Goal: Task Accomplishment & Management: Manage account settings

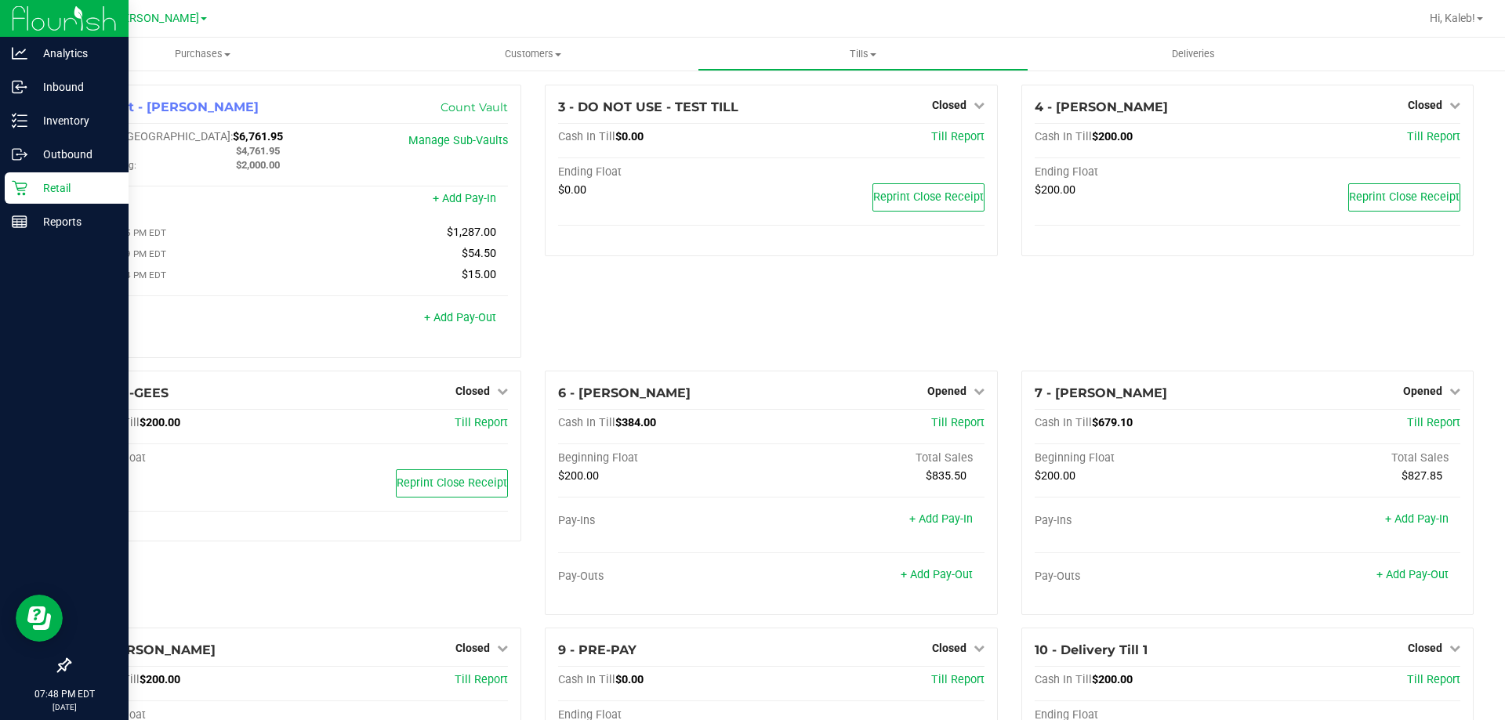
click at [0, 187] on link "Retail" at bounding box center [64, 189] width 129 height 34
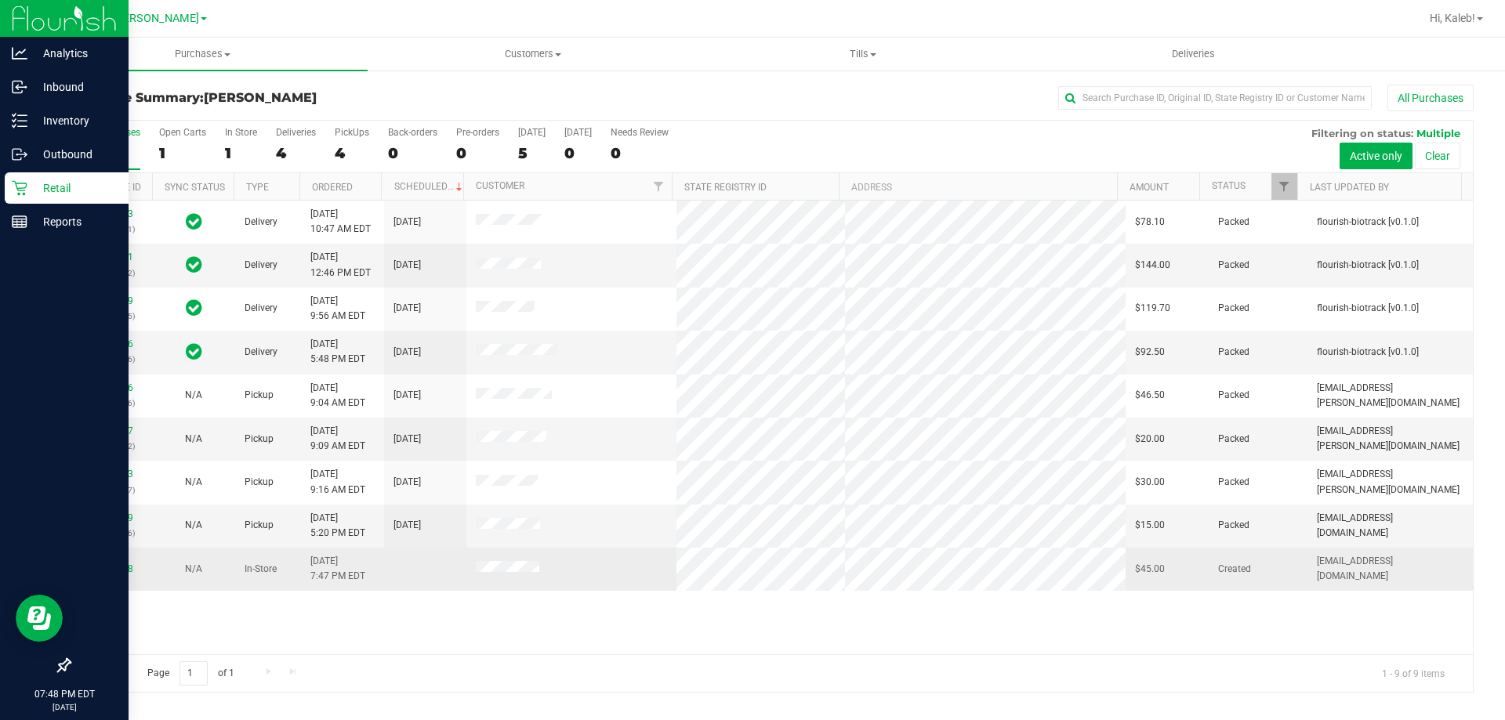
click at [85, 562] on div "11815738" at bounding box center [110, 569] width 63 height 15
click at [95, 563] on div "11815738" at bounding box center [110, 569] width 63 height 15
click at [112, 563] on div "11815738" at bounding box center [110, 569] width 63 height 15
click at [104, 558] on td "11815738" at bounding box center [111, 569] width 82 height 42
click at [105, 560] on td "11815738" at bounding box center [111, 569] width 82 height 42
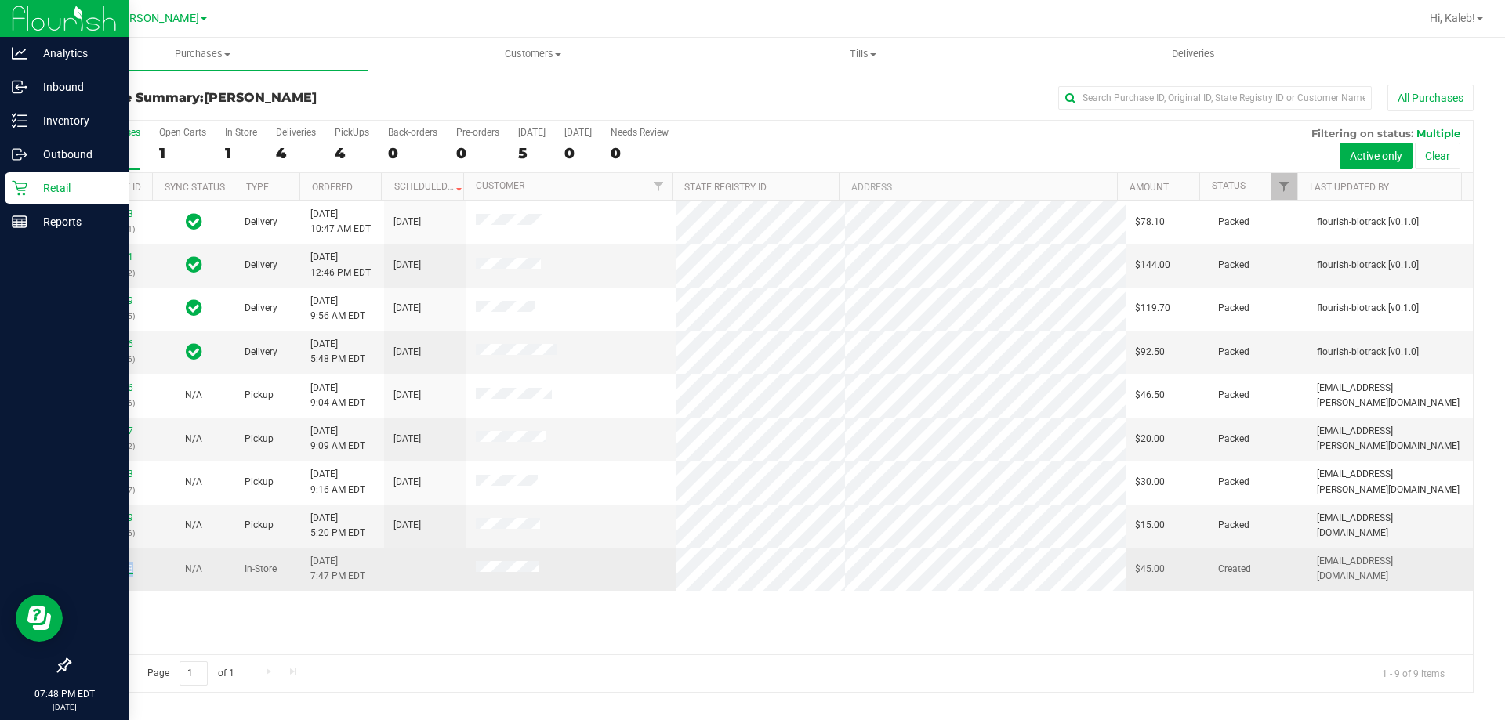
click at [107, 571] on link "11815738" at bounding box center [111, 569] width 44 height 11
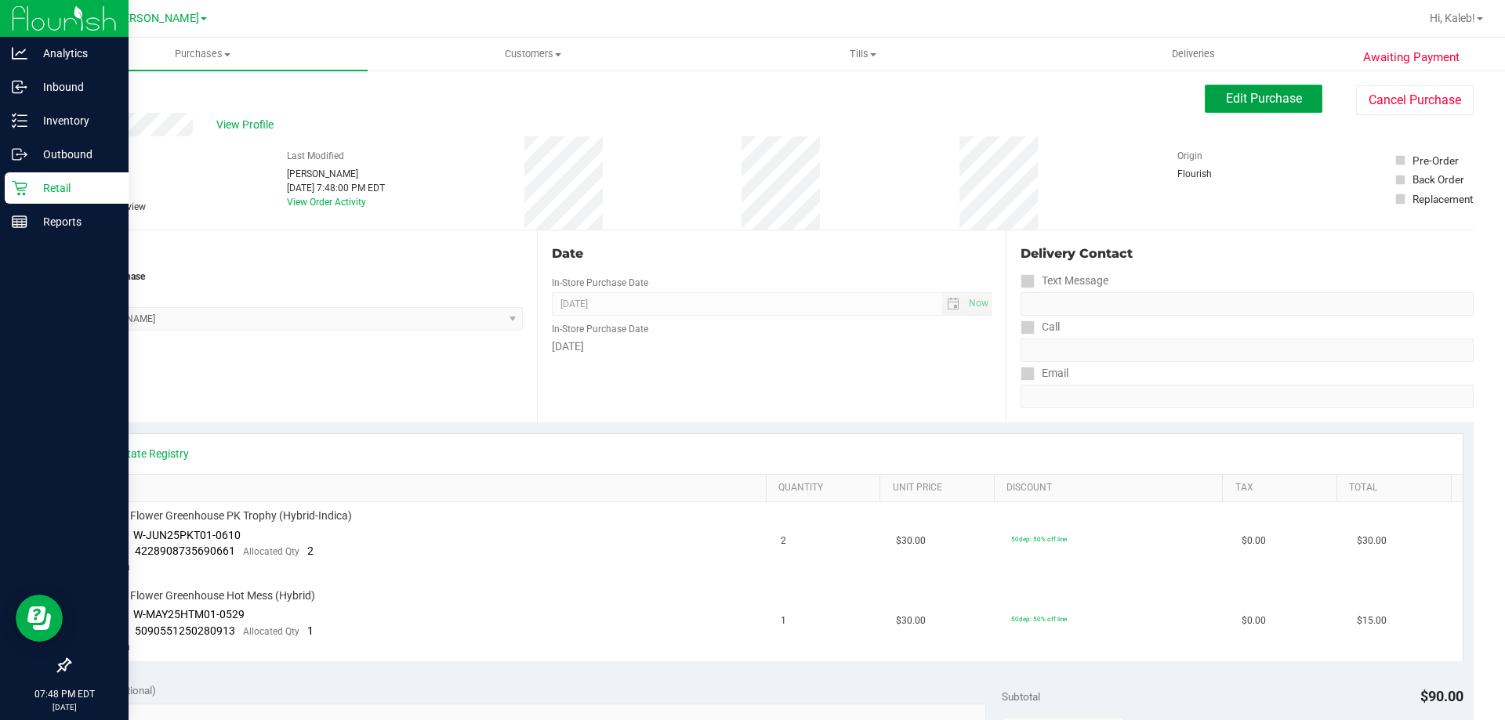
click at [1231, 103] on span "Edit Purchase" at bounding box center [1264, 98] width 76 height 15
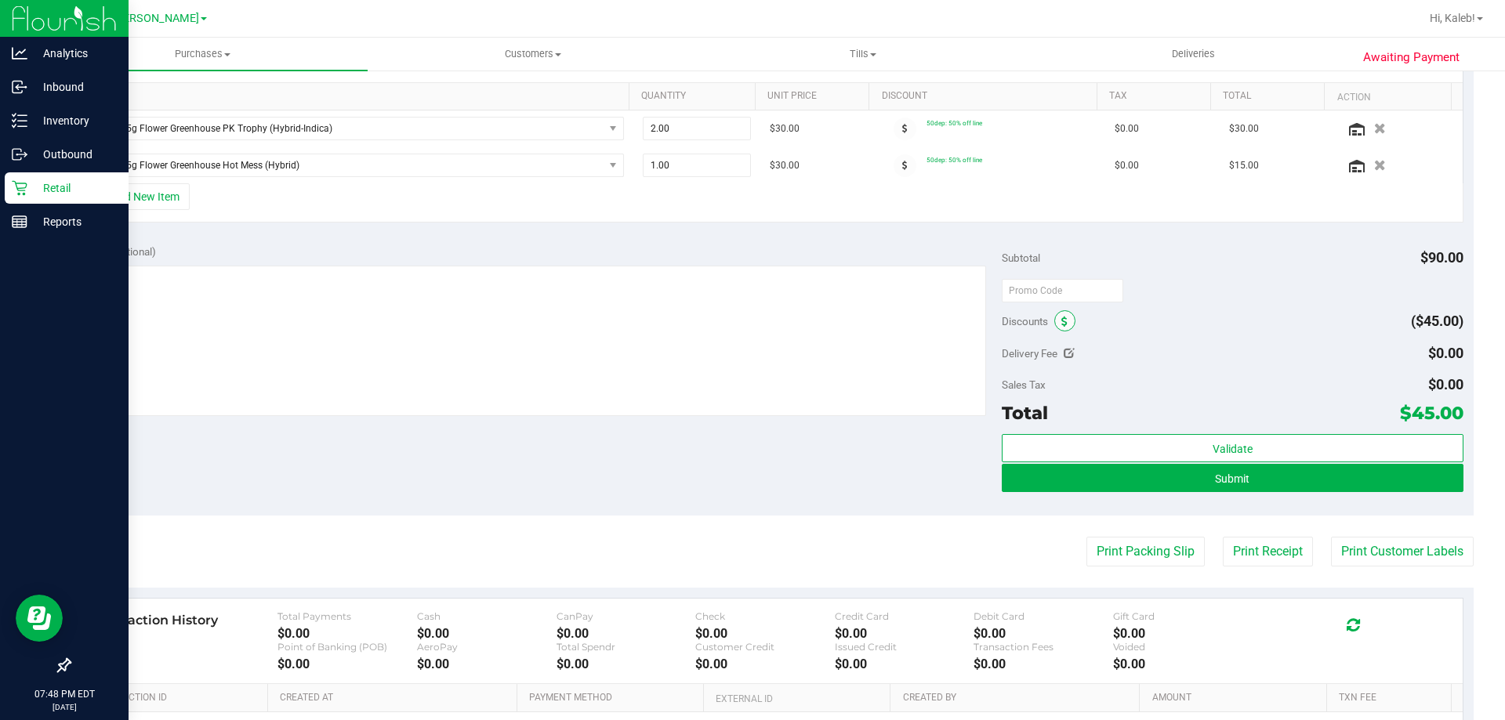
click at [1054, 323] on span at bounding box center [1064, 320] width 21 height 21
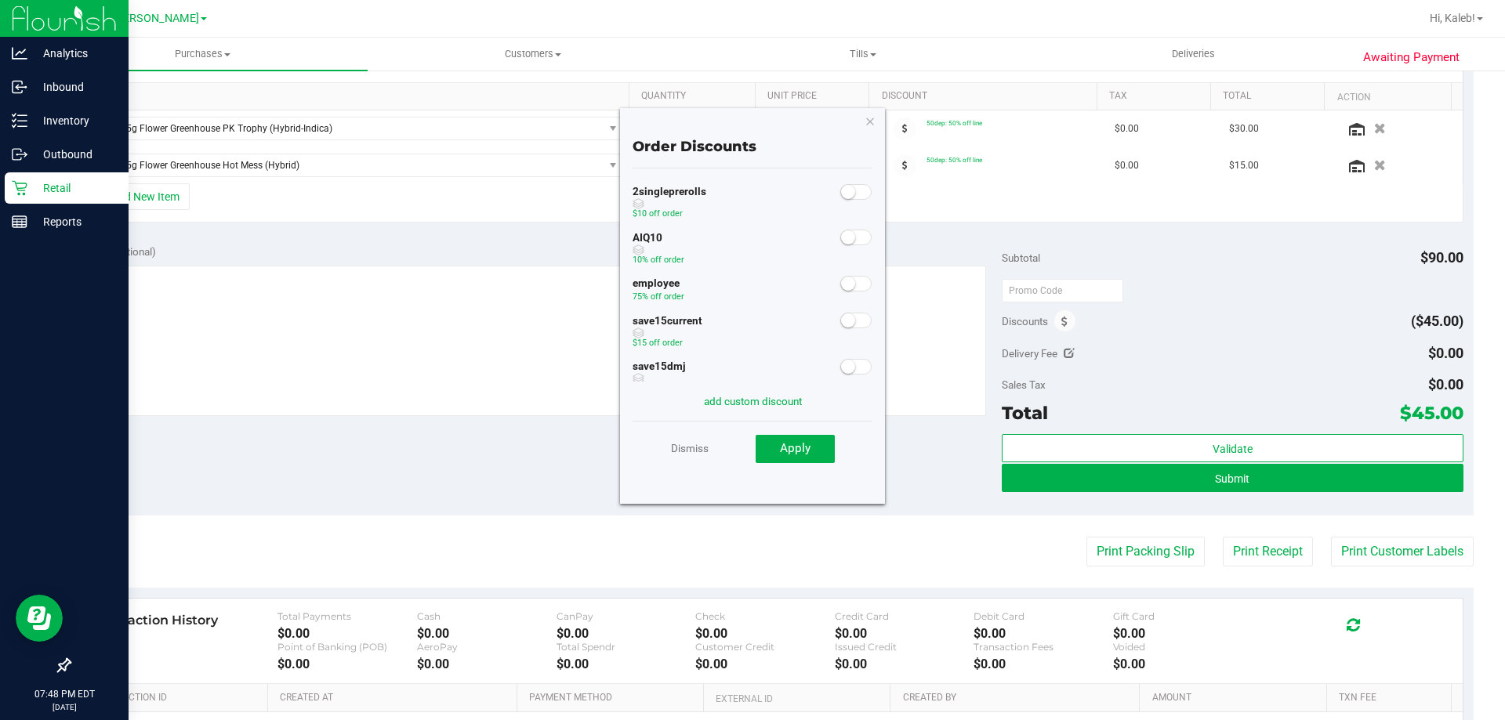
click at [853, 291] on span at bounding box center [855, 284] width 31 height 16
click at [793, 463] on button "Apply" at bounding box center [795, 449] width 79 height 28
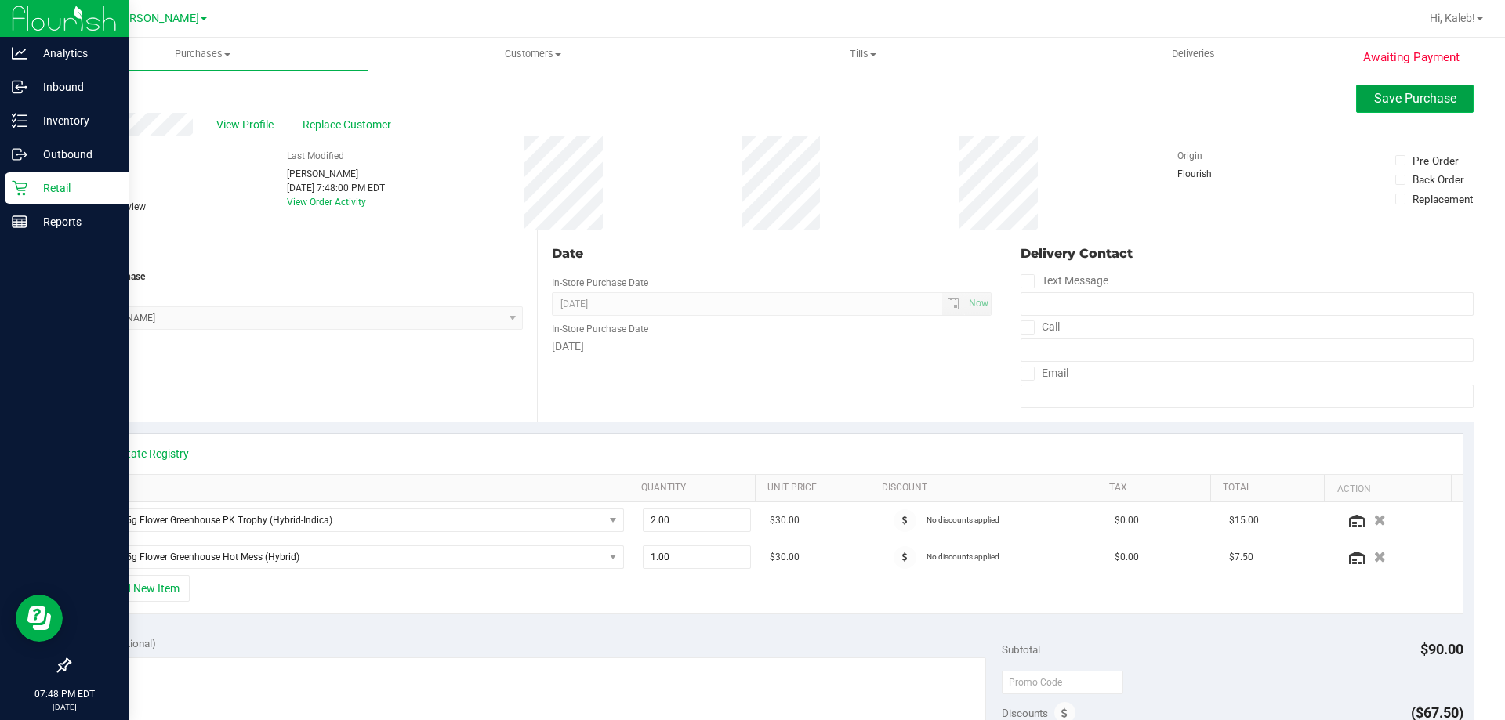
click at [1419, 104] on span "Save Purchase" at bounding box center [1415, 98] width 82 height 15
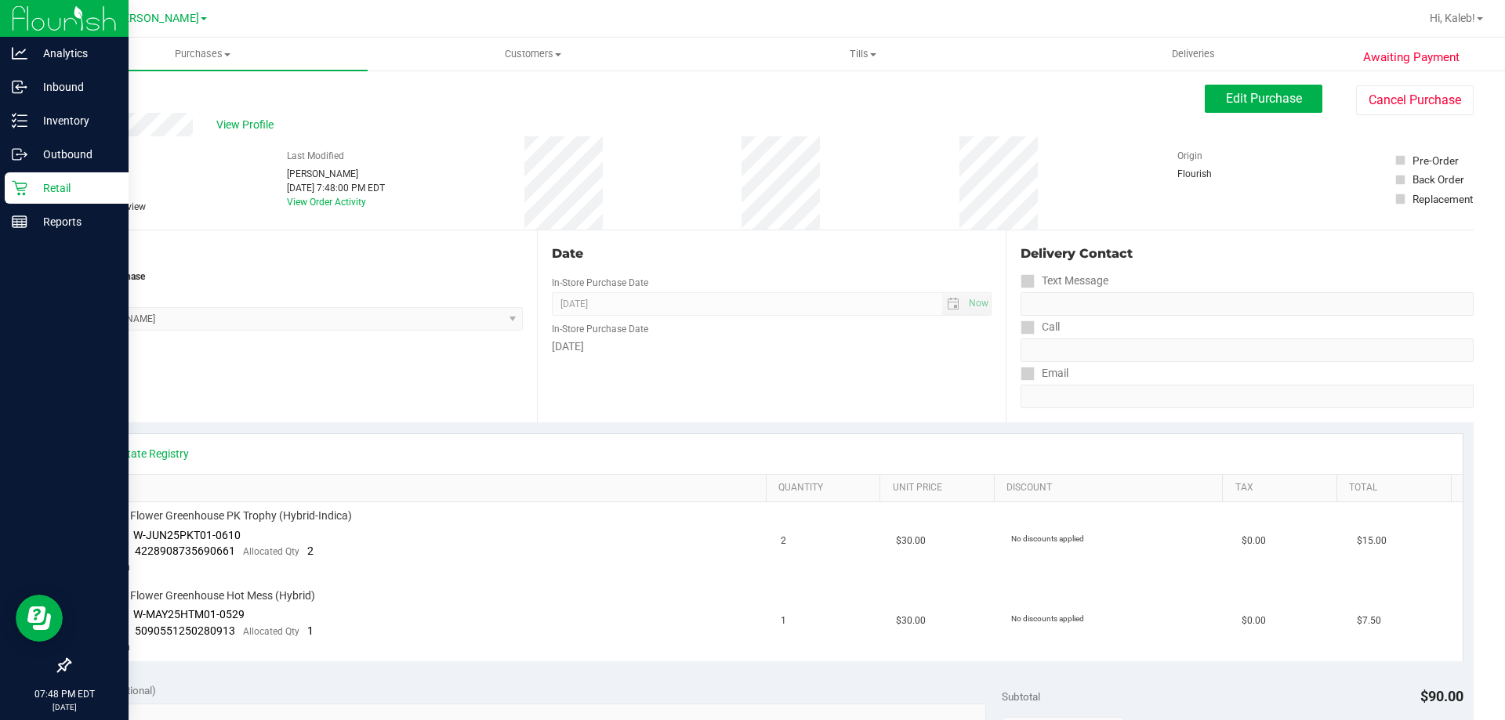
click at [57, 184] on p "Retail" at bounding box center [74, 188] width 94 height 19
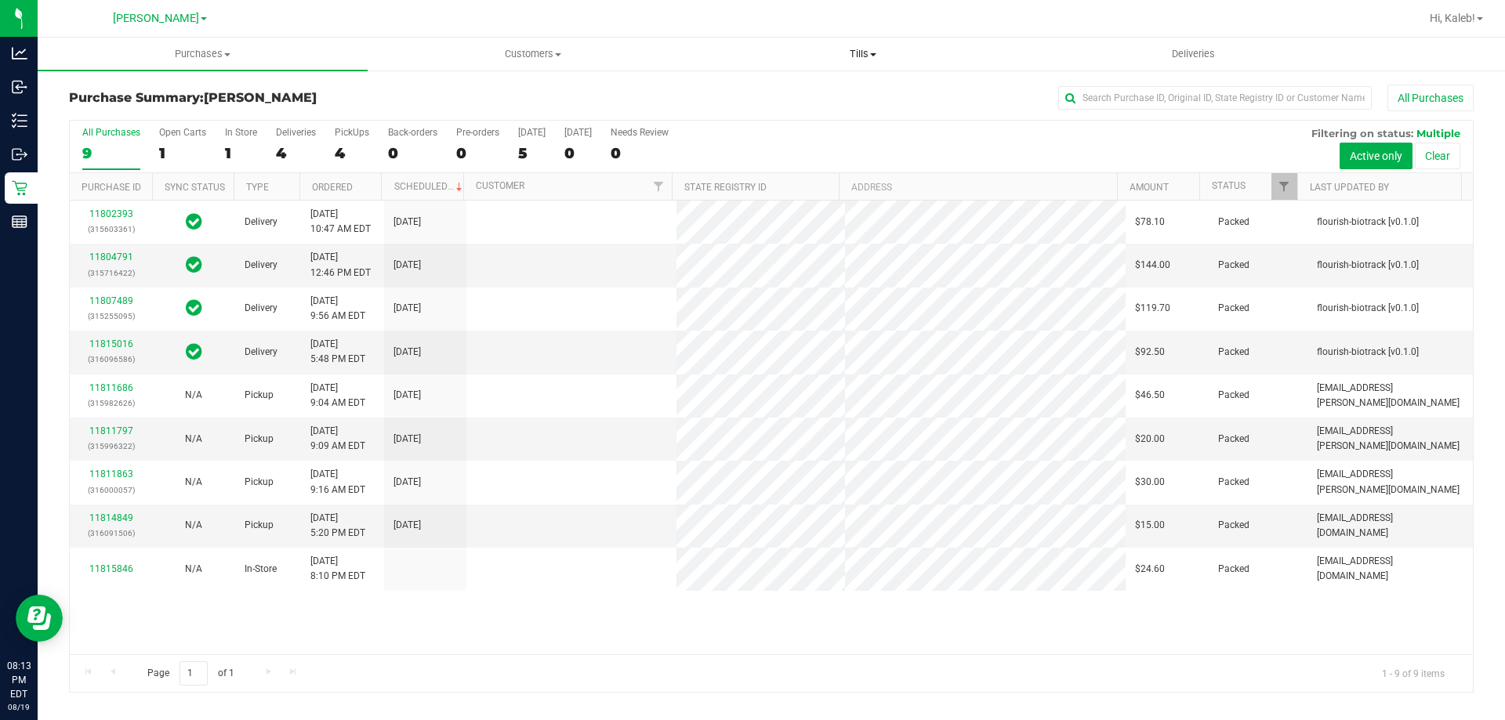
click at [821, 59] on span "Tills" at bounding box center [862, 54] width 328 height 14
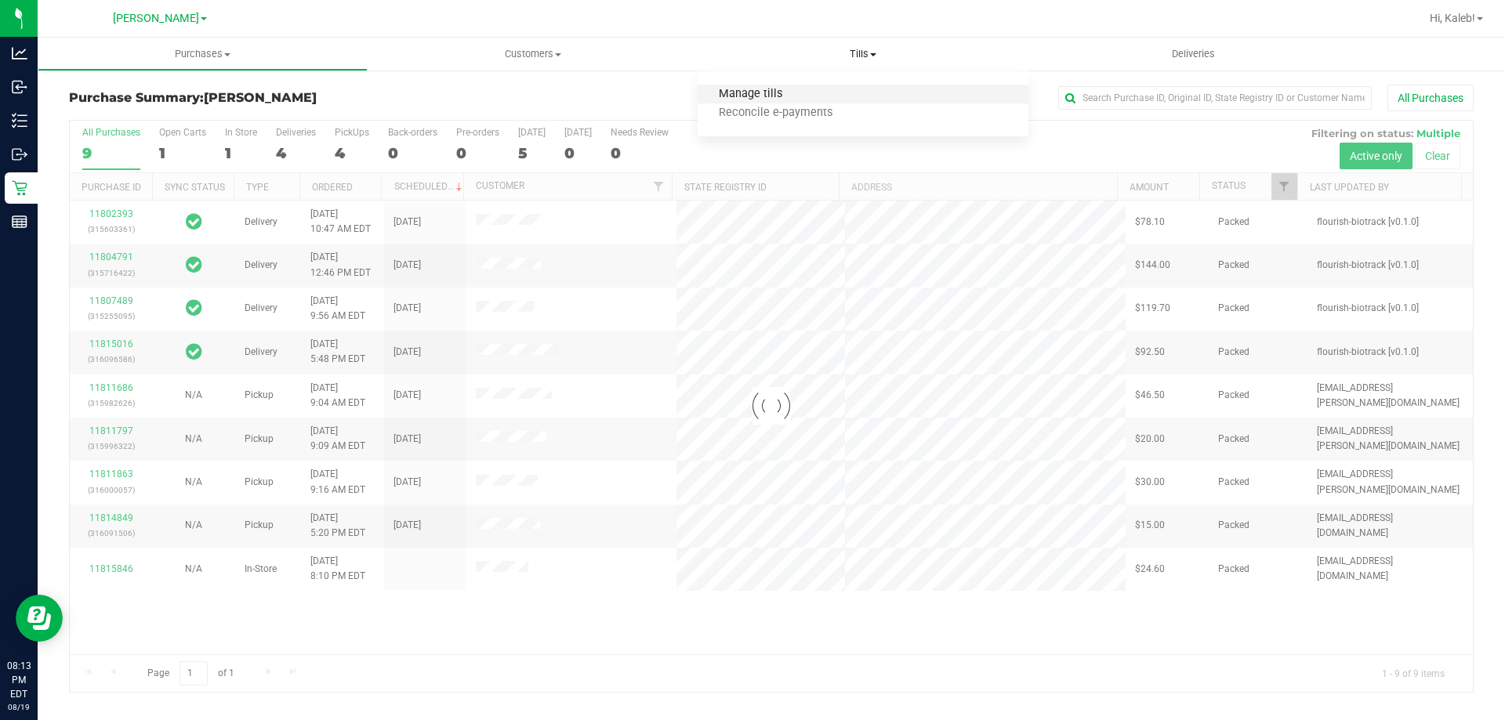
click at [763, 93] on span "Manage tills" at bounding box center [751, 94] width 106 height 13
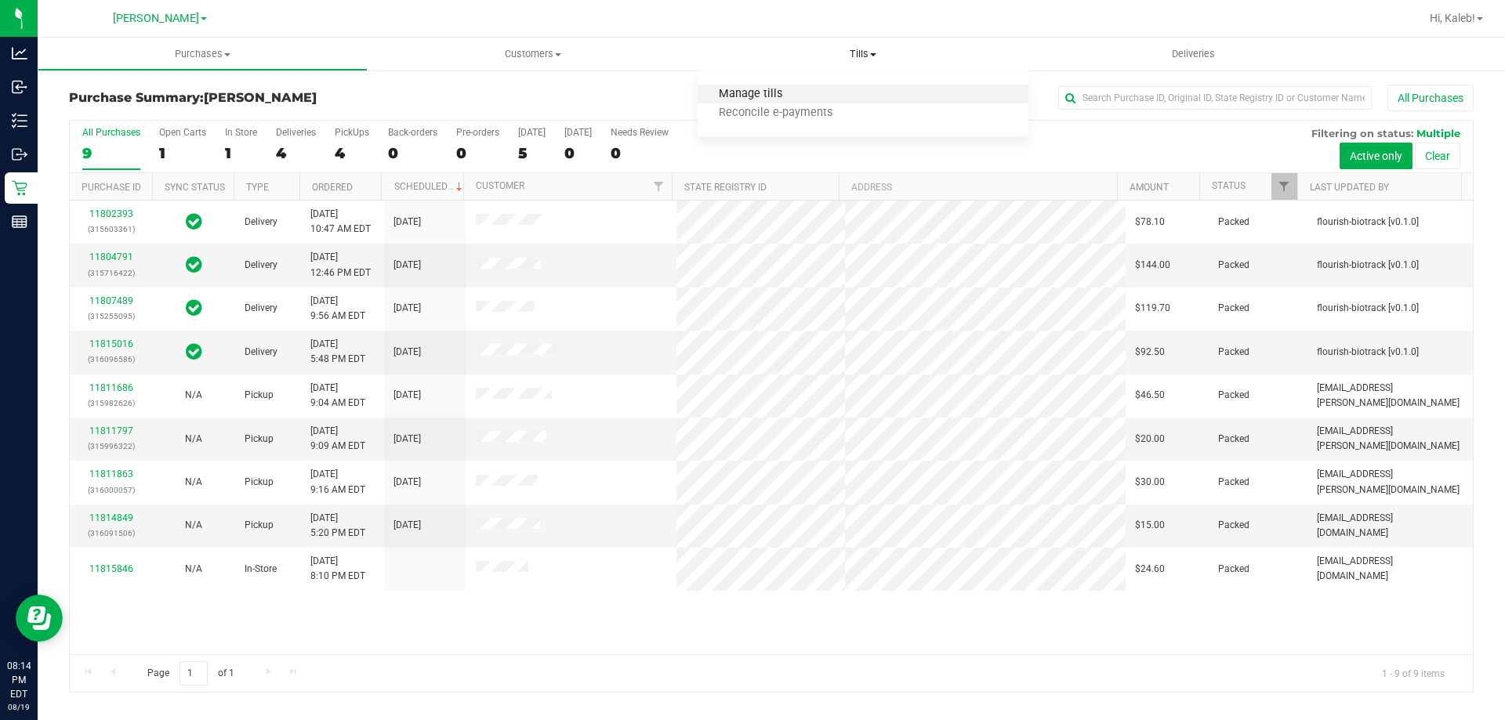
click at [747, 93] on span "Manage tills" at bounding box center [751, 94] width 106 height 13
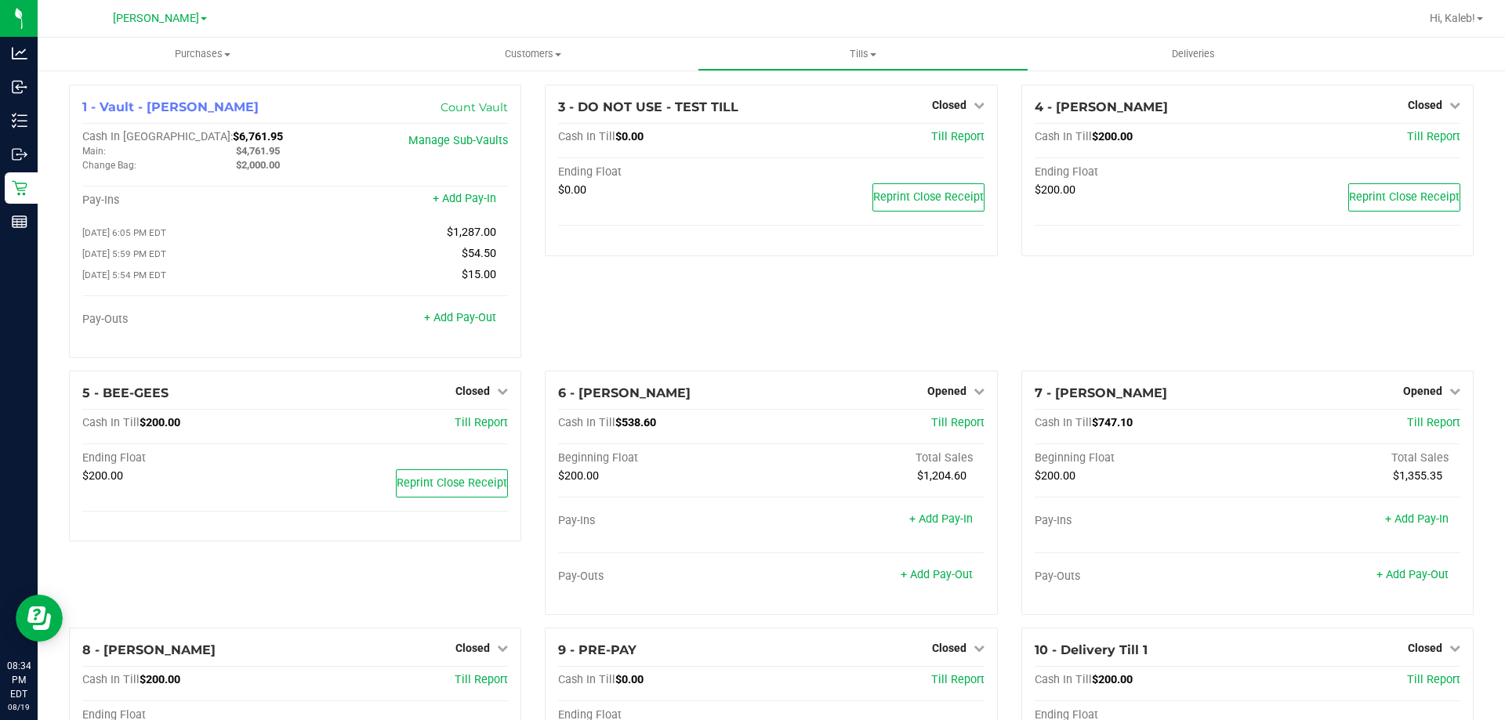
click at [1124, 342] on div "4 - [PERSON_NAME] Closed Open Till Cash In Till $200.00 Till Report Ending Floa…" at bounding box center [1248, 228] width 476 height 286
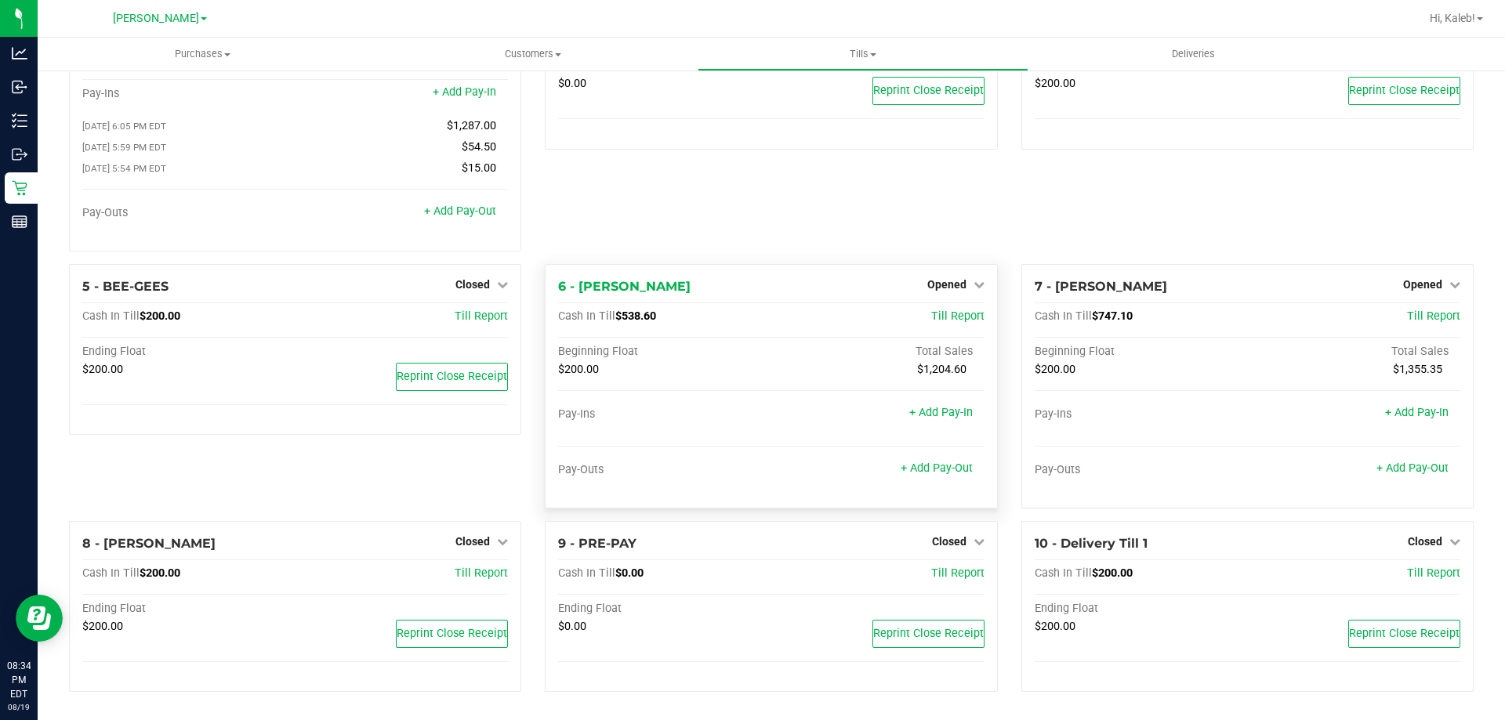
scroll to position [111, 0]
click at [1413, 279] on span "Opened" at bounding box center [1422, 284] width 39 height 13
click at [1407, 323] on link "Close Till" at bounding box center [1424, 316] width 42 height 13
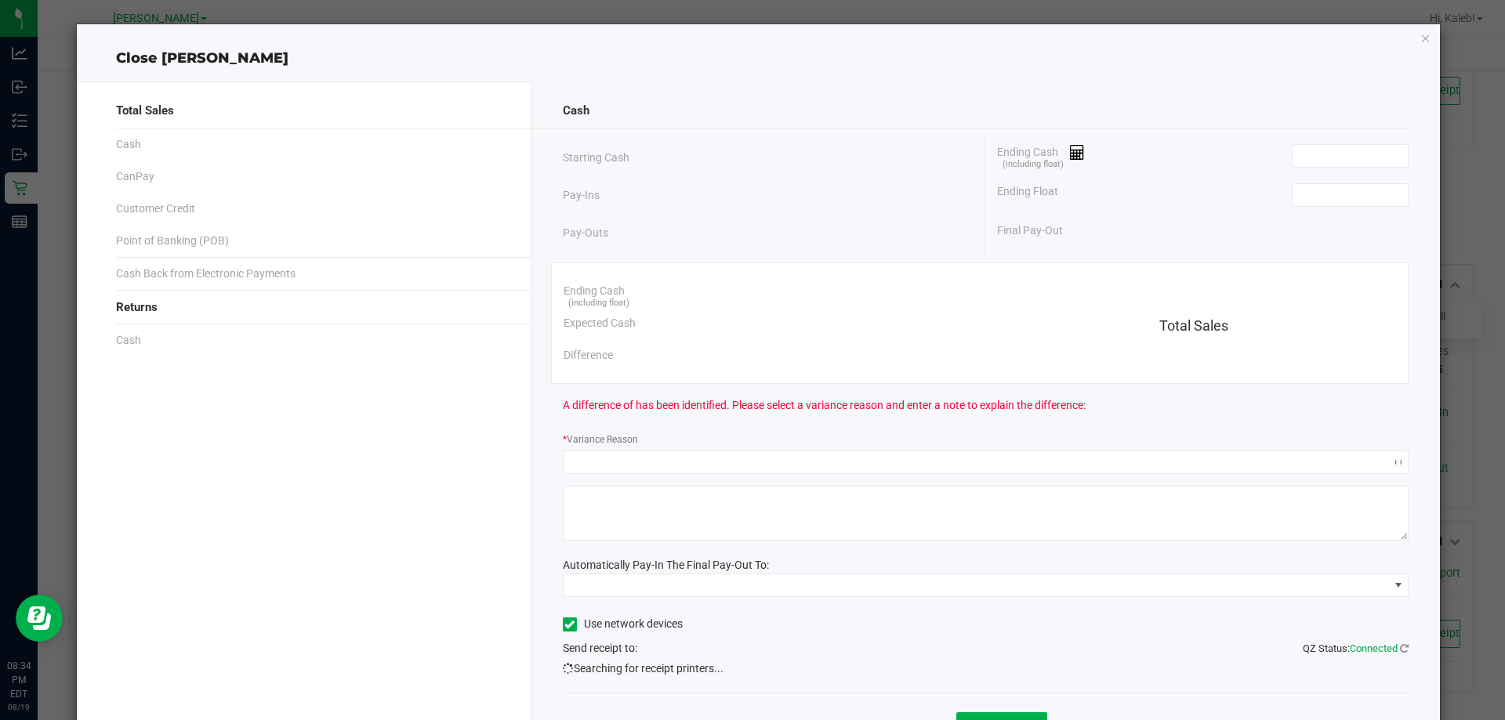
click at [1291, 136] on div "Ending Cash (including float)" at bounding box center [1203, 155] width 412 height 39
click at [1297, 167] on span at bounding box center [1350, 156] width 117 height 24
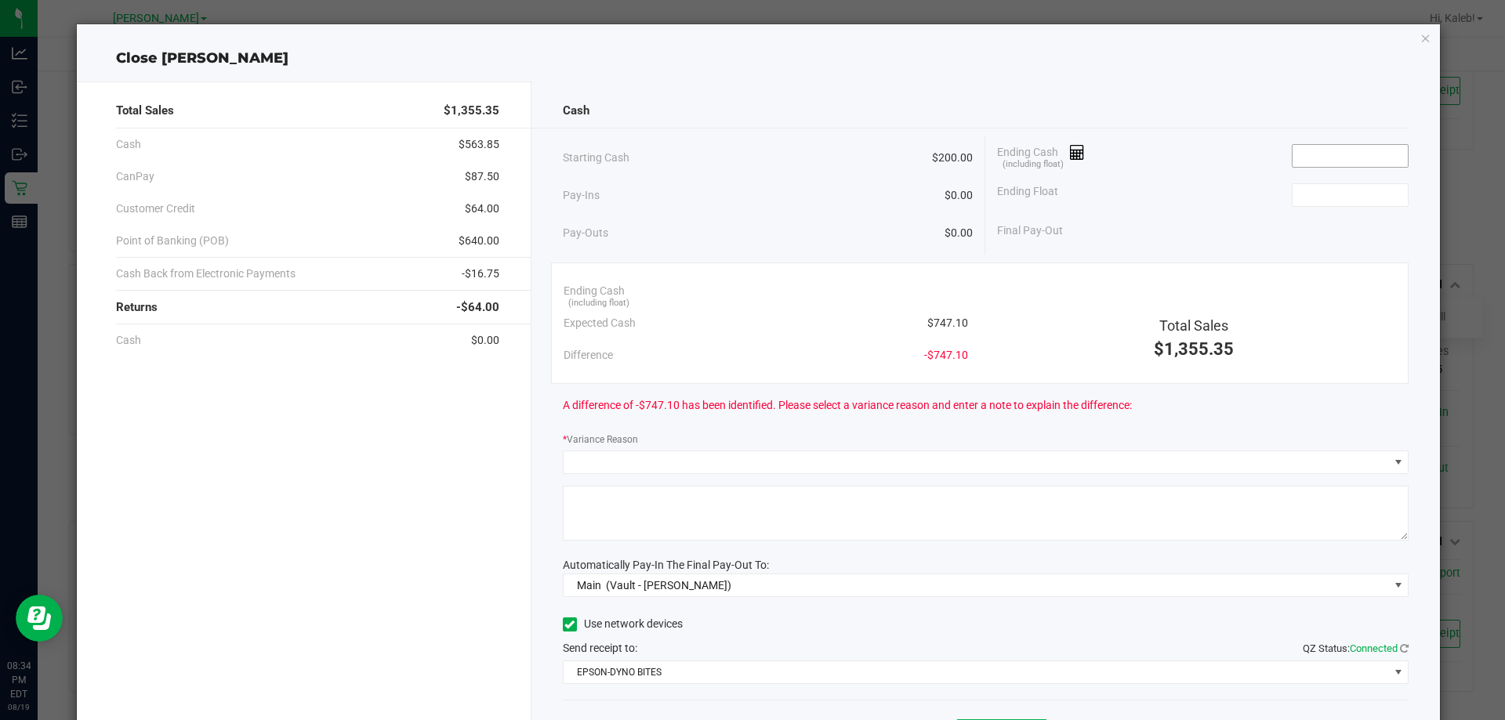
click at [1304, 165] on input at bounding box center [1350, 156] width 115 height 22
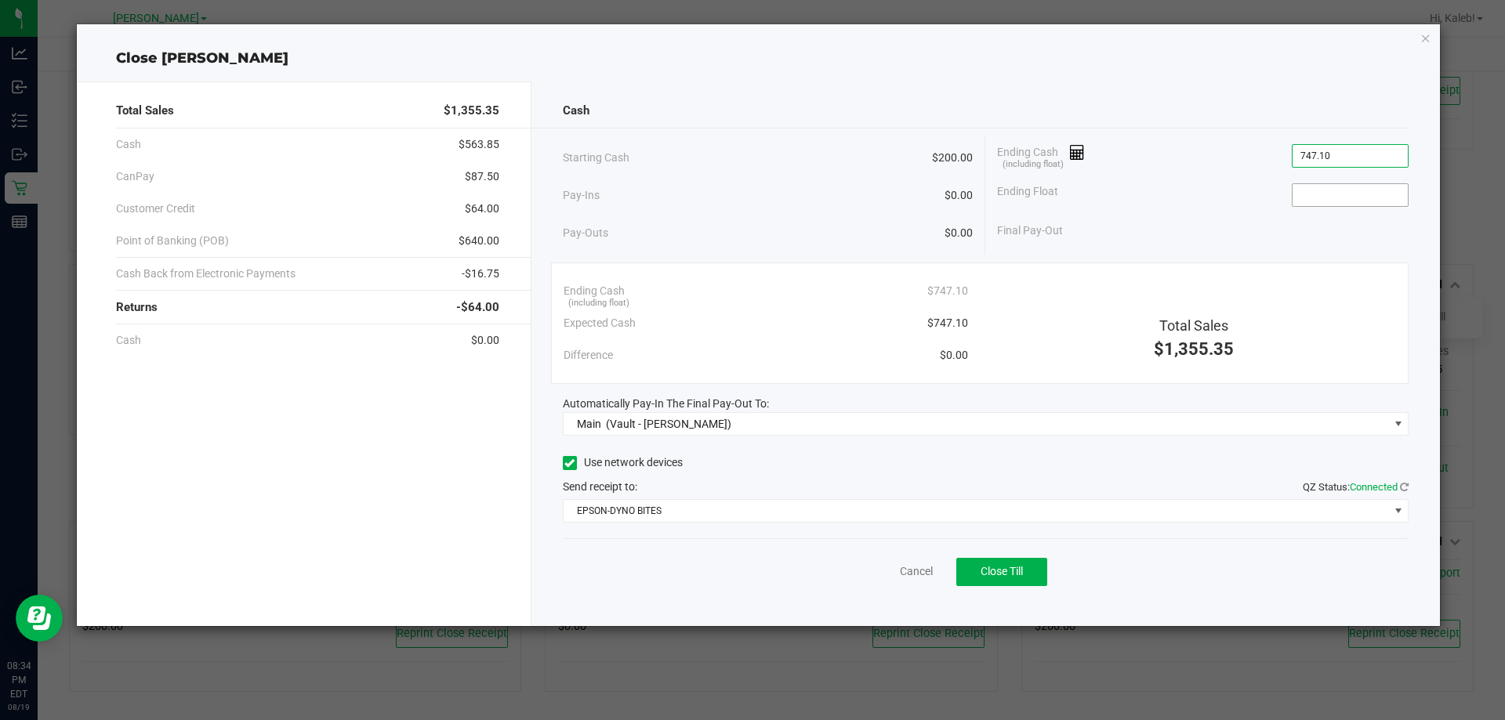
type input "$747.10"
click at [1310, 193] on input at bounding box center [1350, 195] width 115 height 22
type input "$200.00"
click at [1225, 220] on div "Final Pay-Out $547.10" at bounding box center [1203, 231] width 412 height 32
click at [1015, 550] on div "Cancel Close Till" at bounding box center [986, 569] width 847 height 60
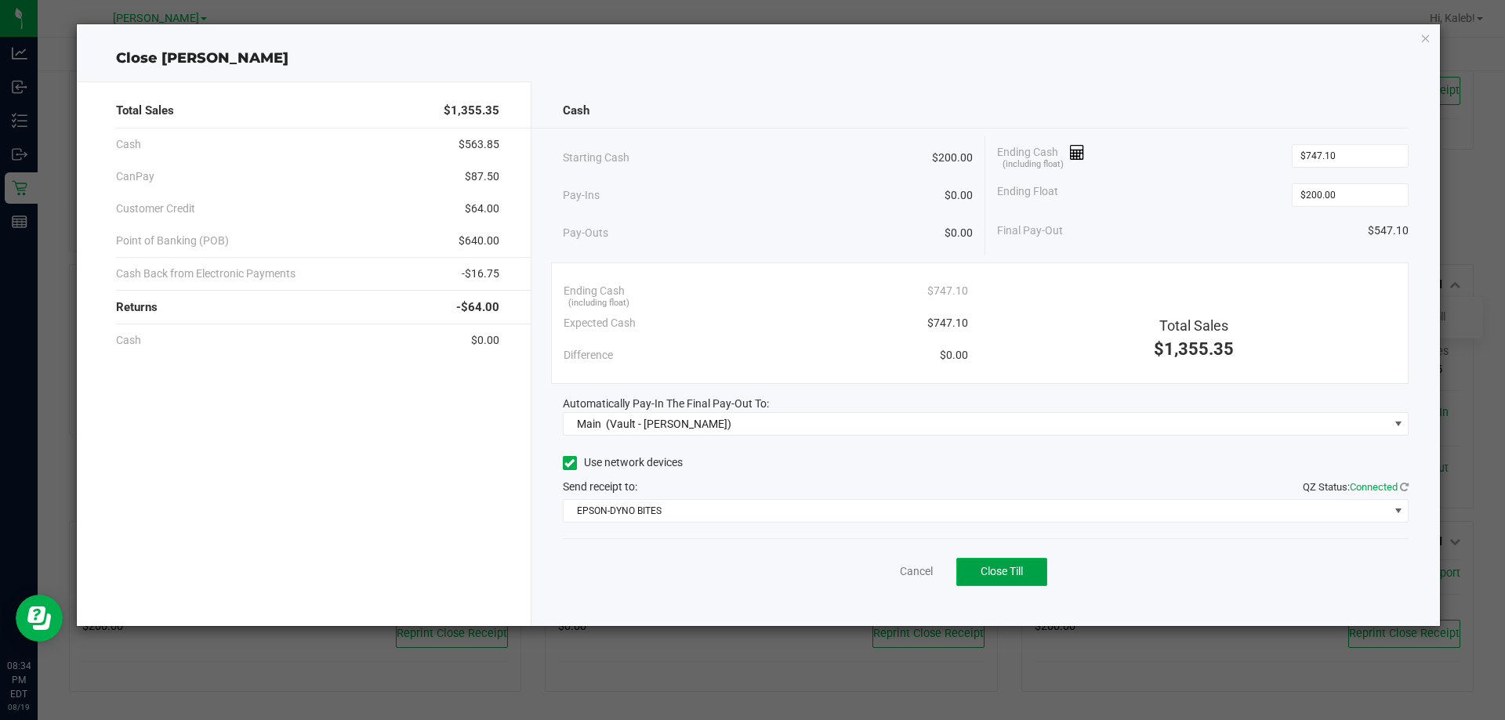
click at [1000, 561] on button "Close Till" at bounding box center [1001, 572] width 91 height 28
click at [770, 206] on div "Pay-Ins $0.00" at bounding box center [768, 196] width 411 height 32
click at [874, 549] on div "Dismiss Reprint Closing Receipt" at bounding box center [986, 569] width 847 height 60
click at [898, 571] on link "Dismiss" at bounding box center [882, 572] width 38 height 16
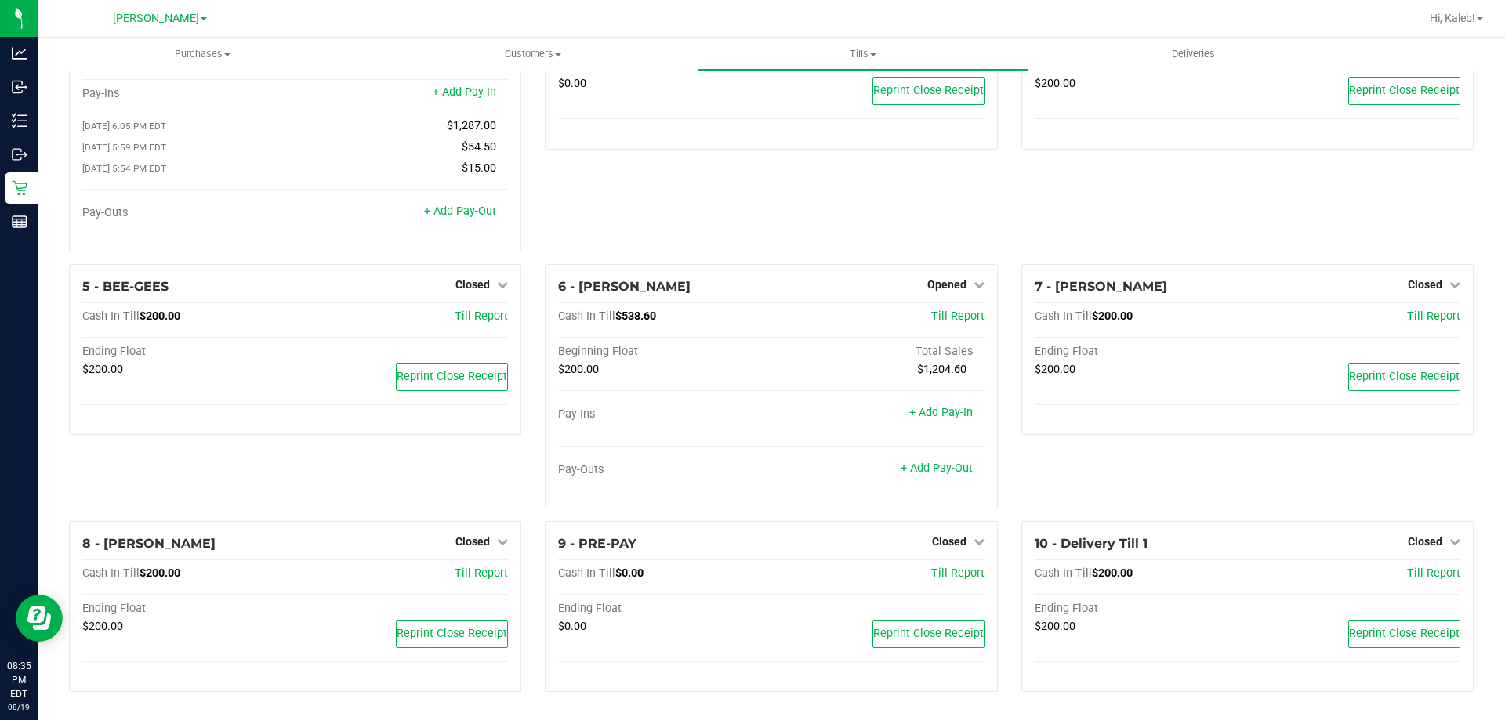
scroll to position [0, 0]
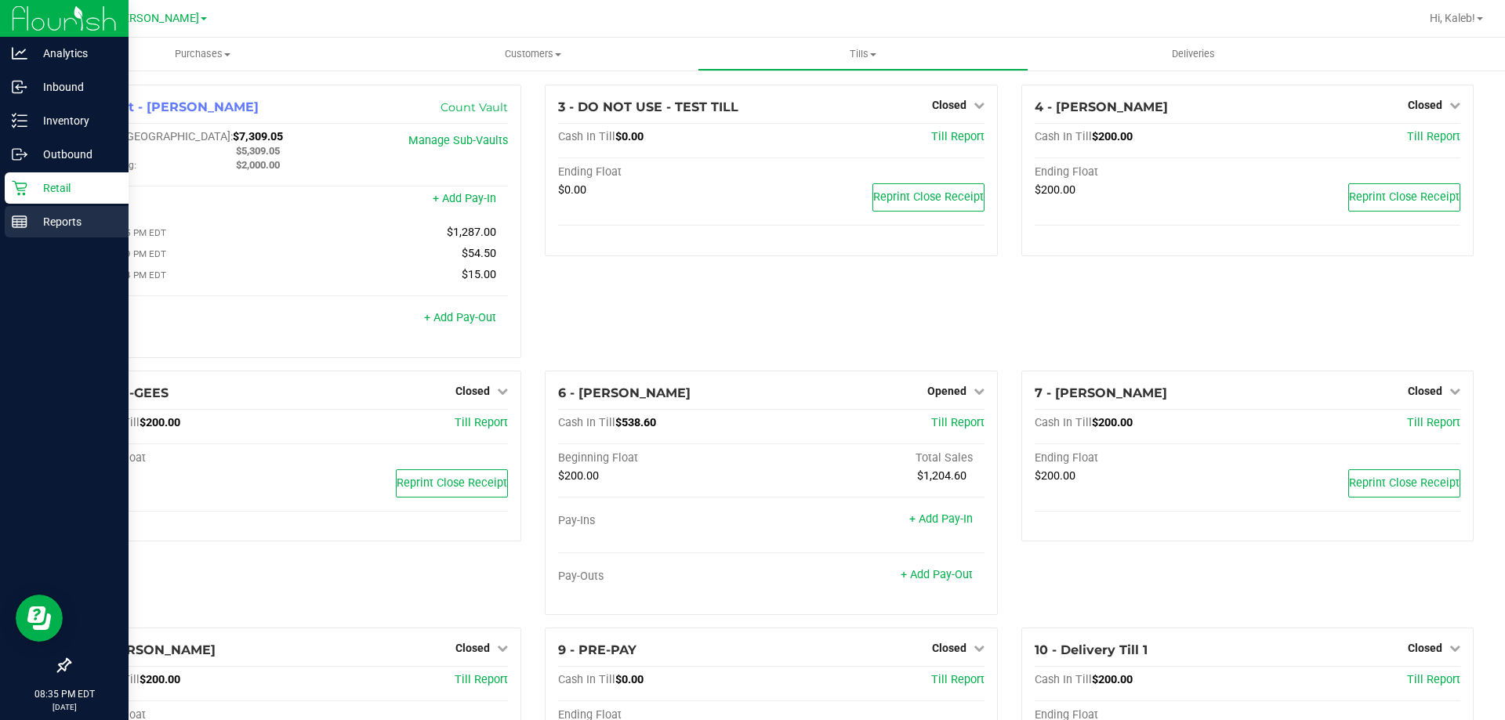
click at [44, 215] on p "Reports" at bounding box center [74, 221] width 94 height 19
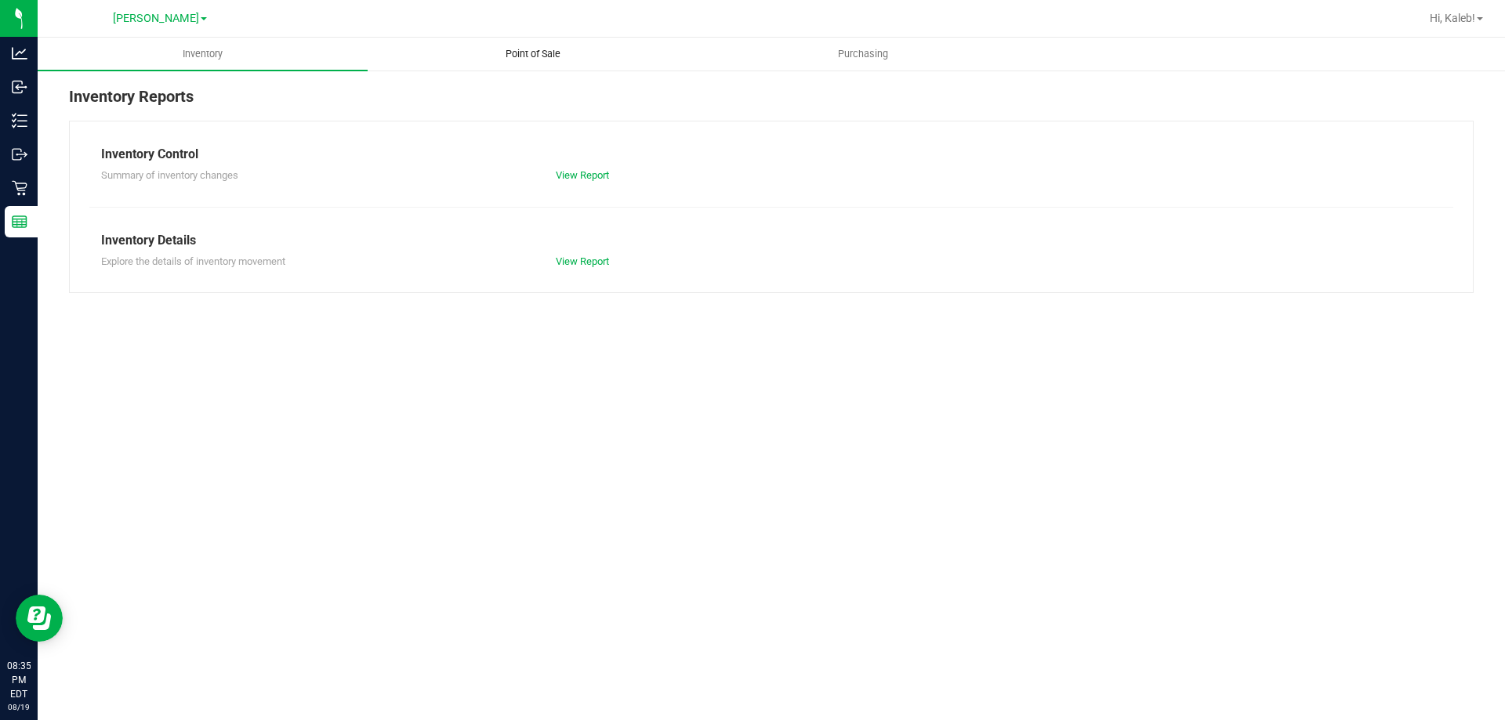
click at [571, 54] on span "Point of Sale" at bounding box center [532, 54] width 97 height 14
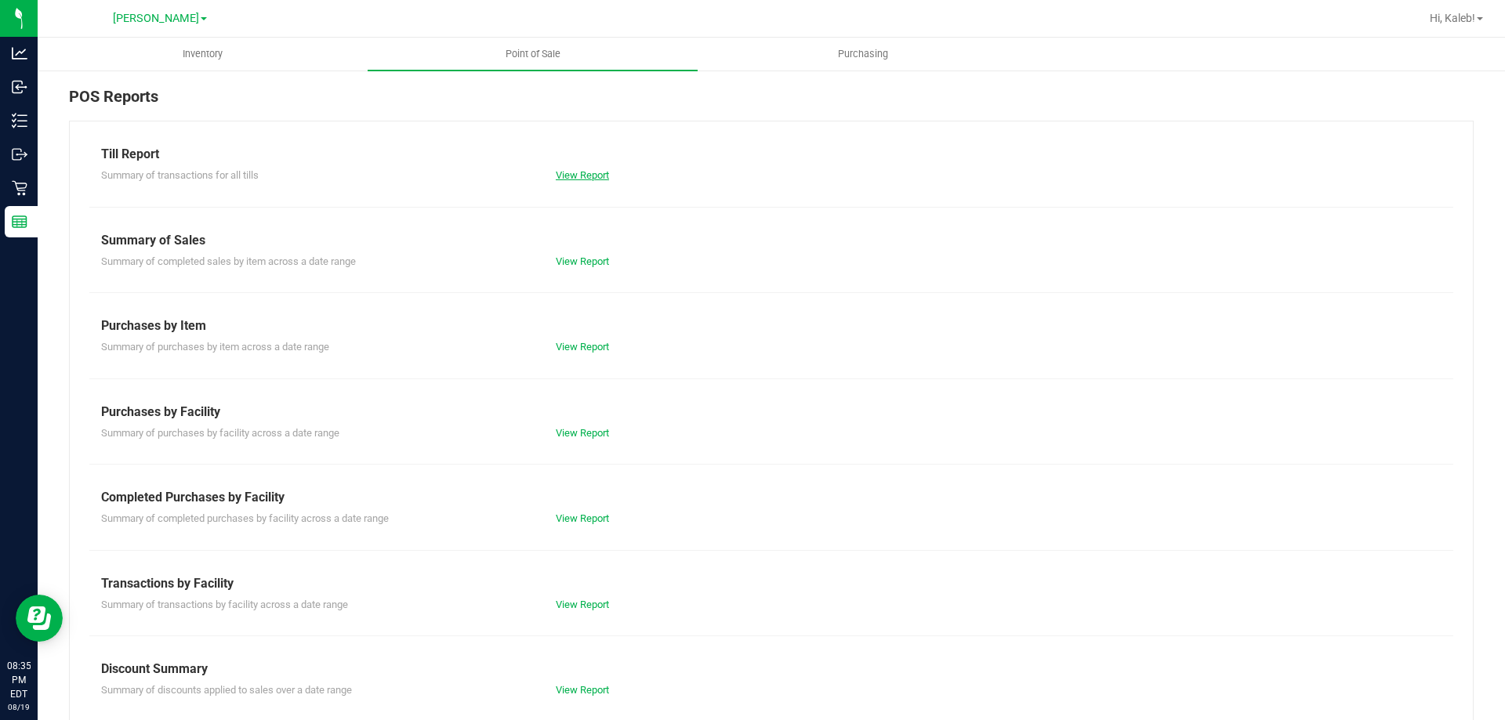
click at [605, 172] on link "View Report" at bounding box center [582, 175] width 53 height 12
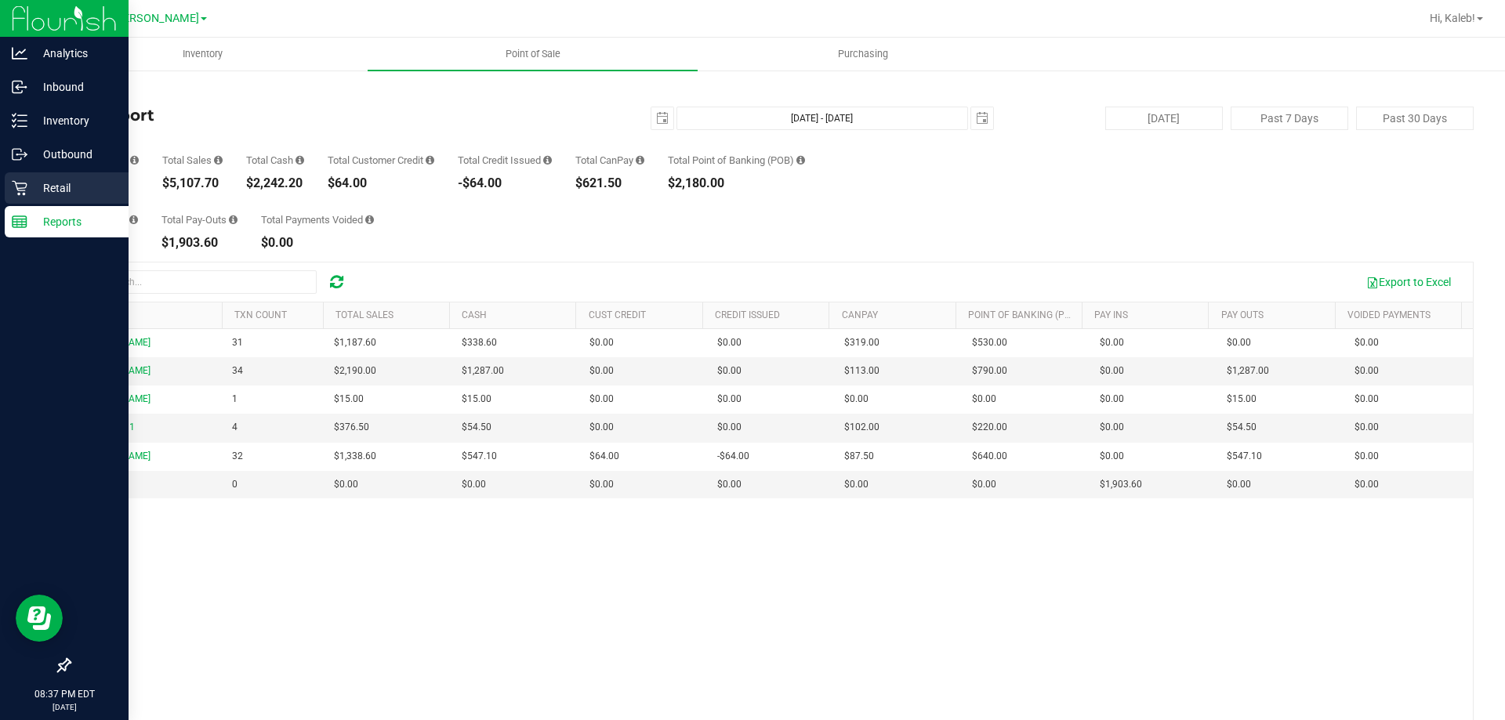
click at [10, 186] on div "Retail" at bounding box center [67, 187] width 124 height 31
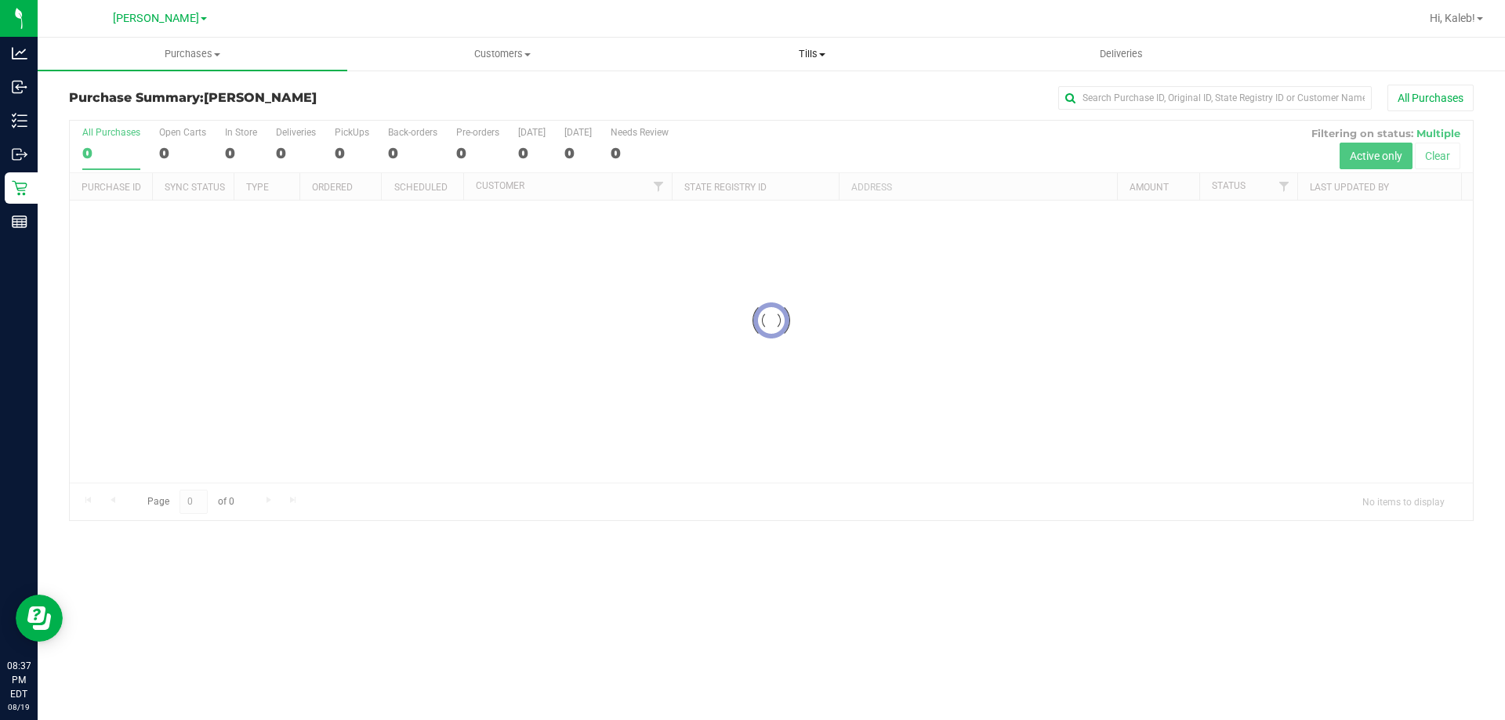
click at [817, 49] on span "Tills" at bounding box center [812, 54] width 308 height 14
click at [735, 90] on span "Manage tills" at bounding box center [710, 94] width 106 height 13
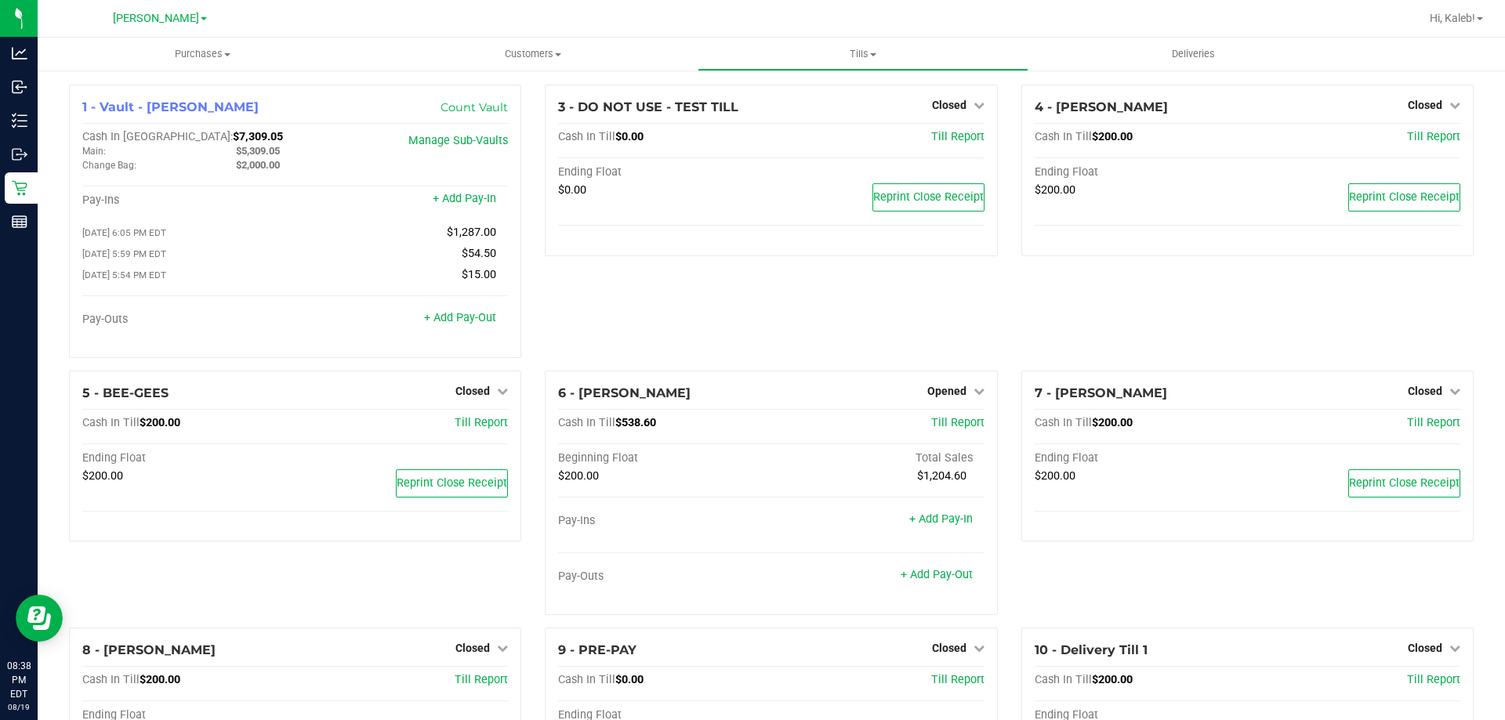
click at [1147, 355] on div "4 - CONNIE-SMITH Closed Open Till Cash In Till $200.00 Till Report Ending Float…" at bounding box center [1248, 228] width 476 height 286
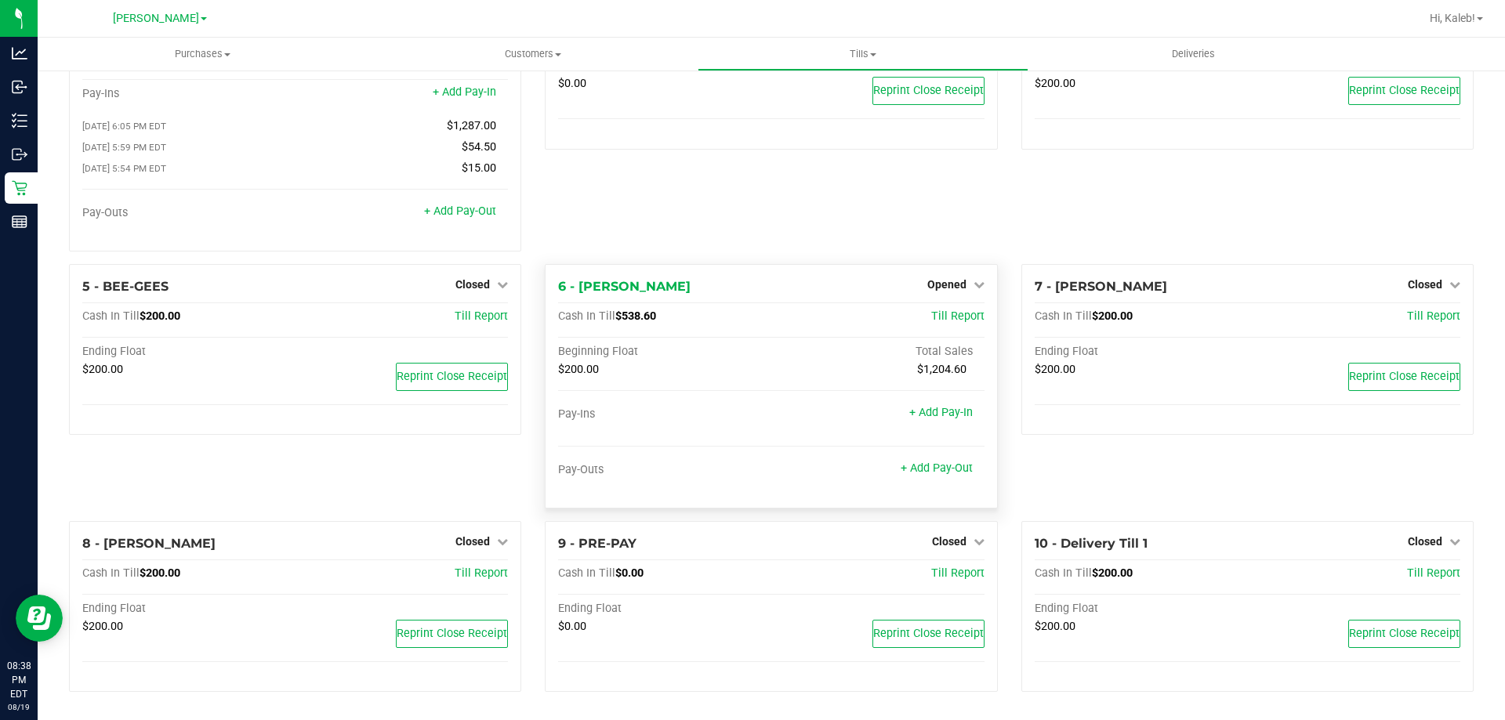
scroll to position [111, 0]
click at [938, 287] on span "Opened" at bounding box center [946, 284] width 39 height 13
click at [927, 314] on link "Close Till" at bounding box center [948, 316] width 42 height 13
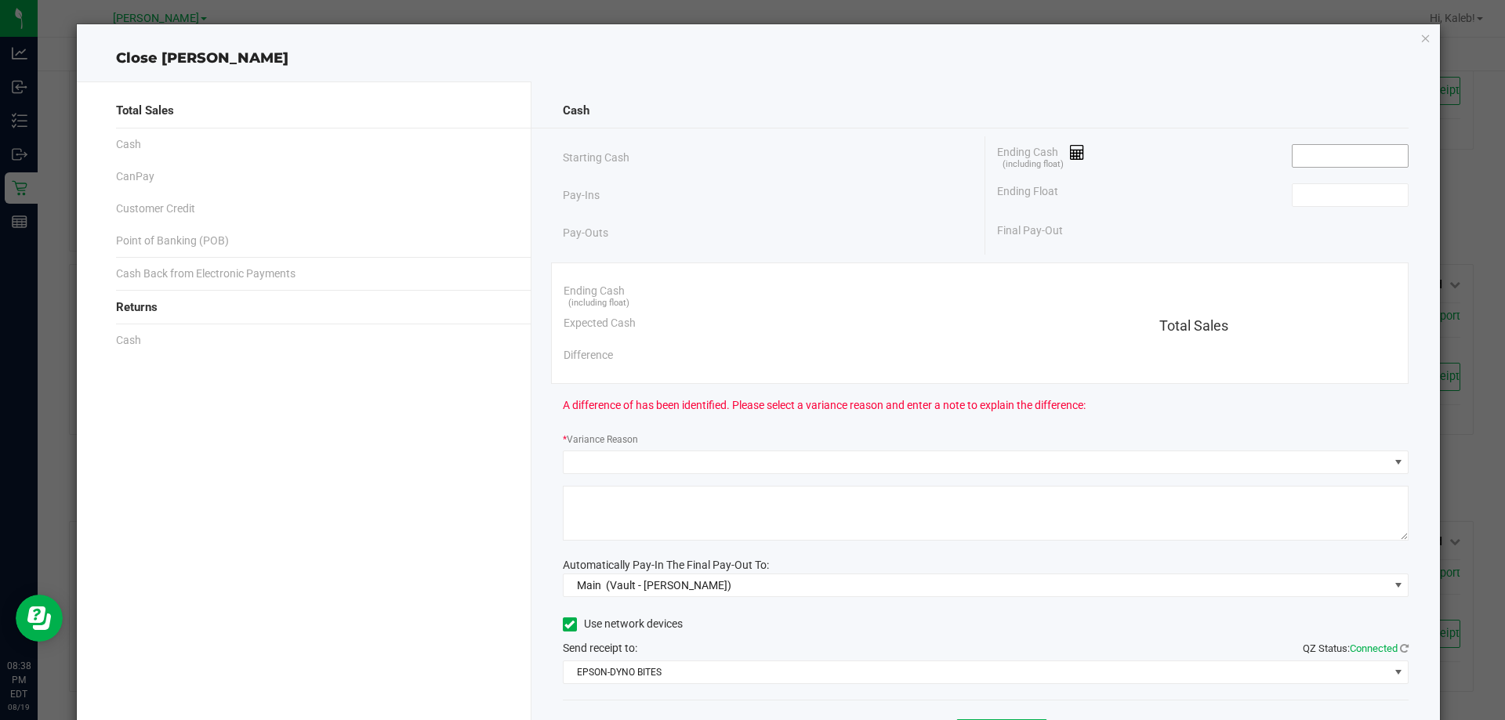
click at [1306, 159] on input at bounding box center [1350, 156] width 115 height 22
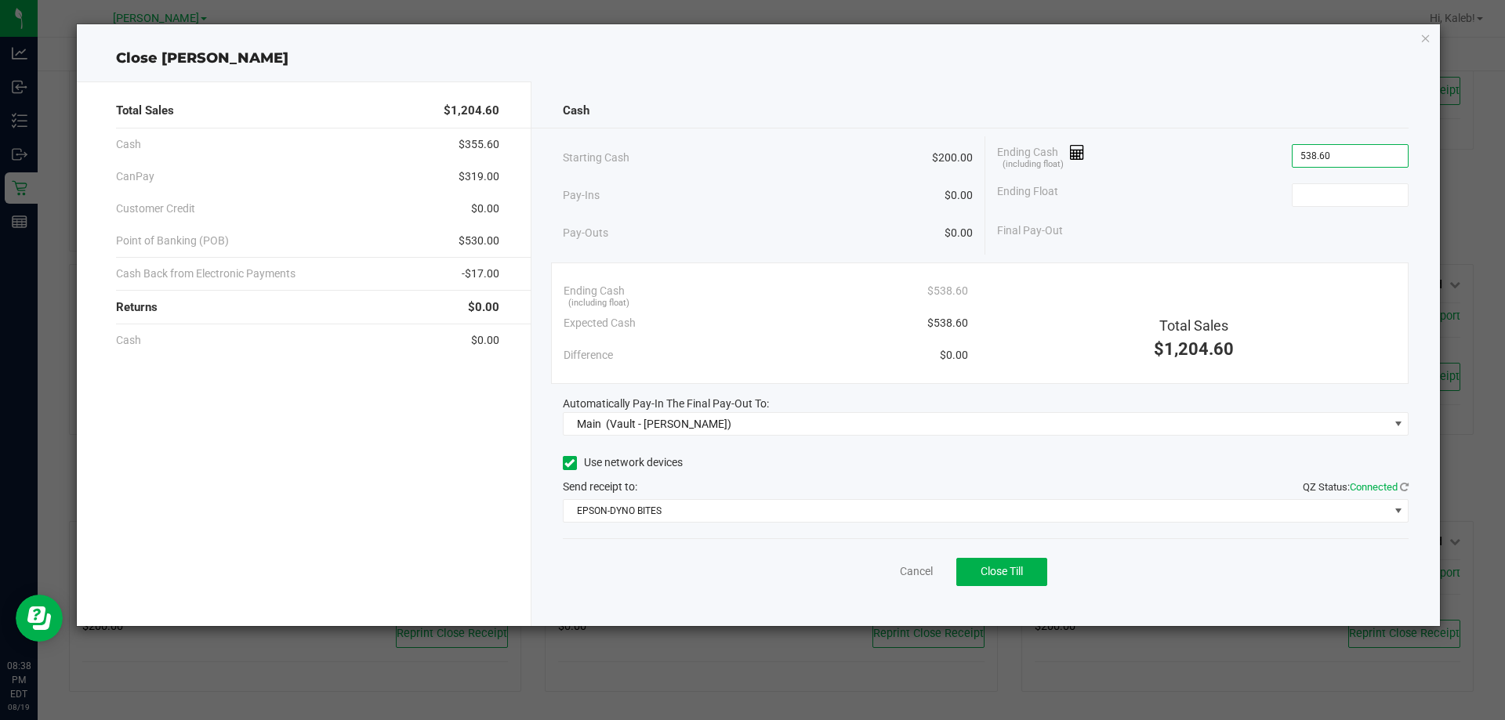
type input "$538.60"
click at [1330, 208] on div "Ending Float" at bounding box center [1203, 195] width 412 height 39
click at [1315, 183] on span at bounding box center [1350, 195] width 117 height 24
click at [1311, 216] on div "Final Pay-Out" at bounding box center [1203, 231] width 412 height 32
click at [1310, 203] on input at bounding box center [1350, 195] width 115 height 22
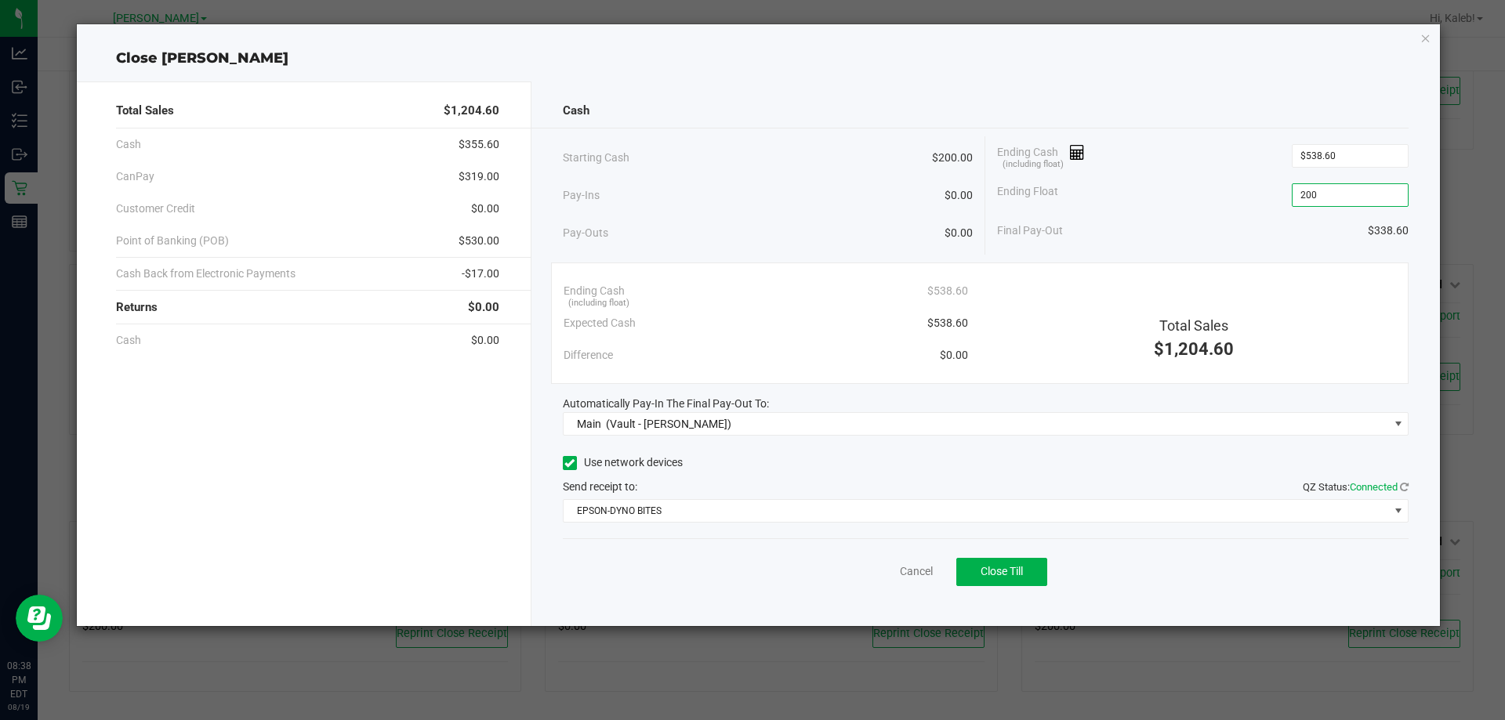
type input "$200.00"
click at [1170, 237] on div "Final Pay-Out $338.60" at bounding box center [1203, 231] width 412 height 32
click at [1000, 575] on span "Close Till" at bounding box center [1002, 571] width 42 height 13
click at [883, 247] on div "Pay-Outs $0.00" at bounding box center [768, 233] width 411 height 43
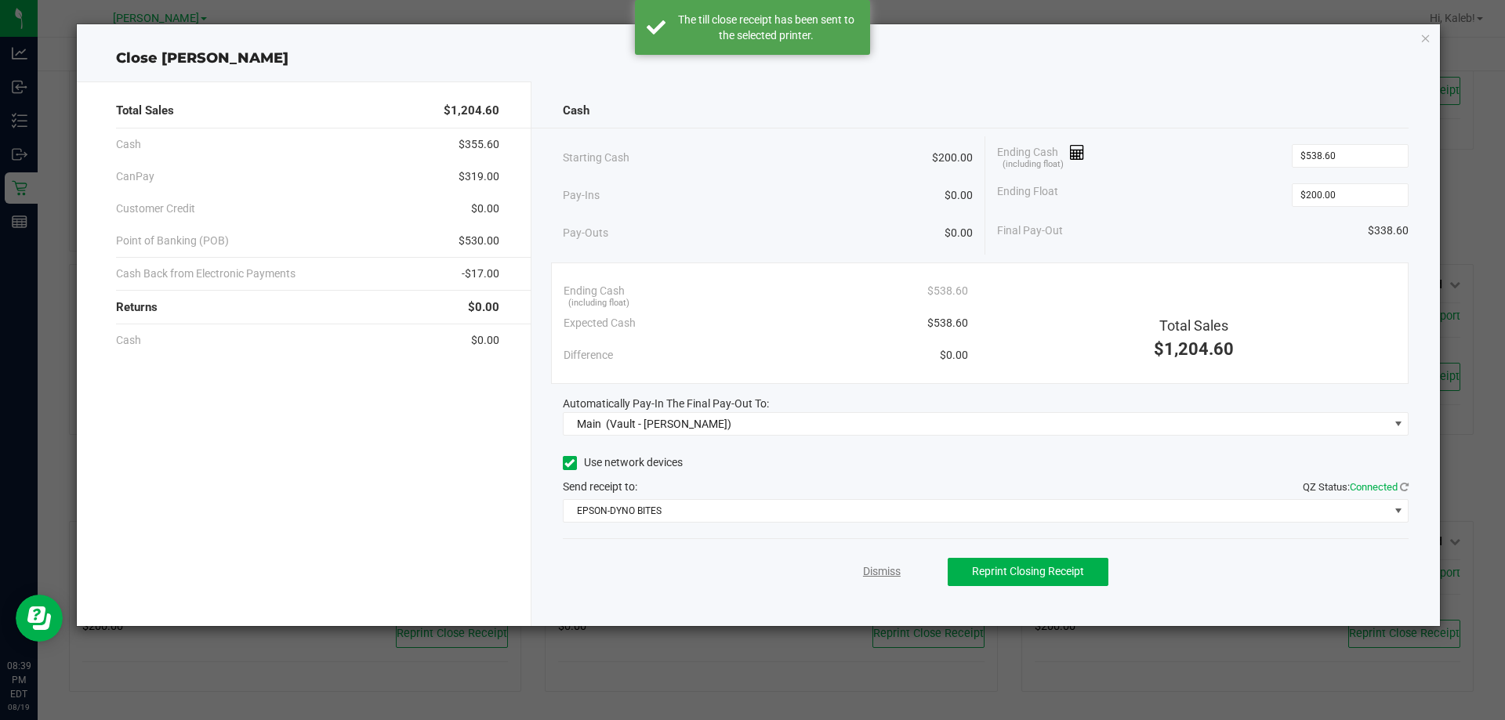
click at [865, 566] on link "Dismiss" at bounding box center [882, 572] width 38 height 16
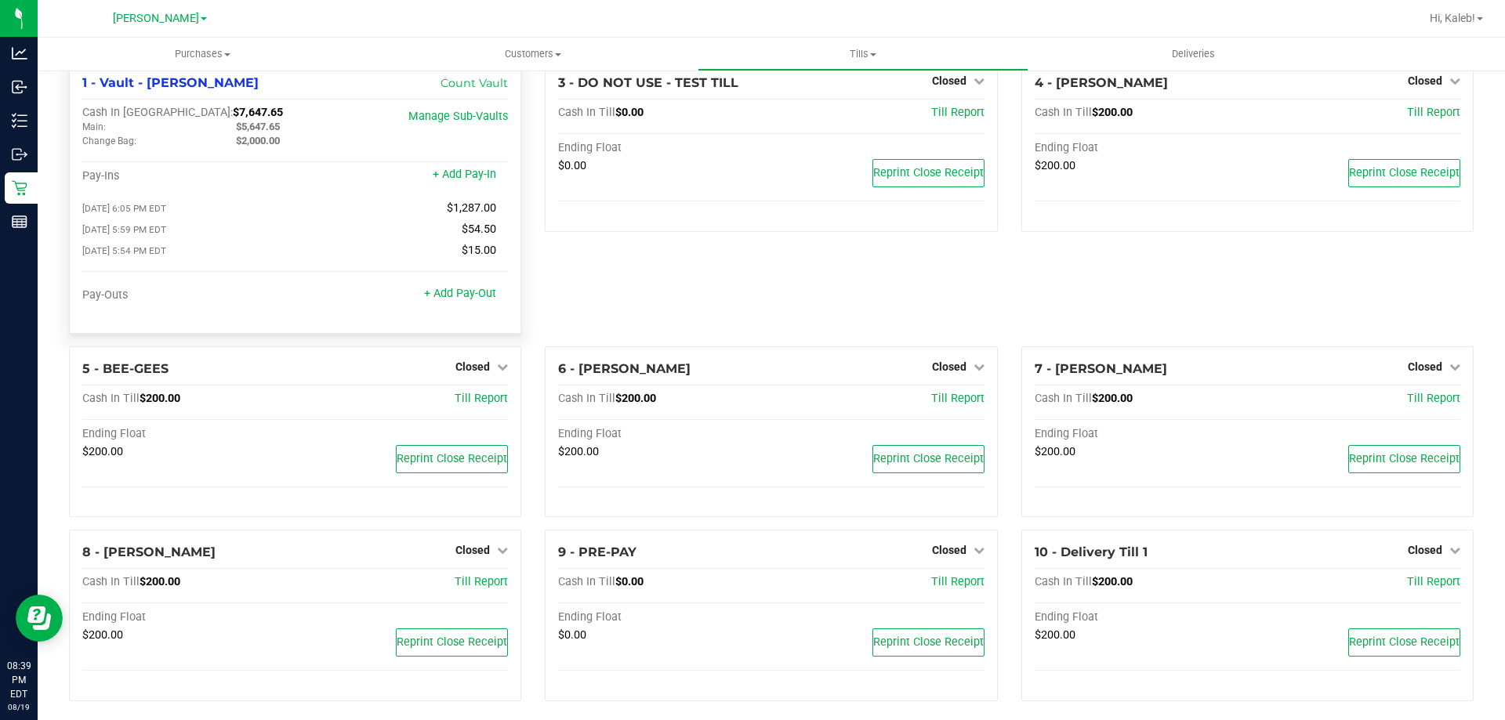
scroll to position [38, 0]
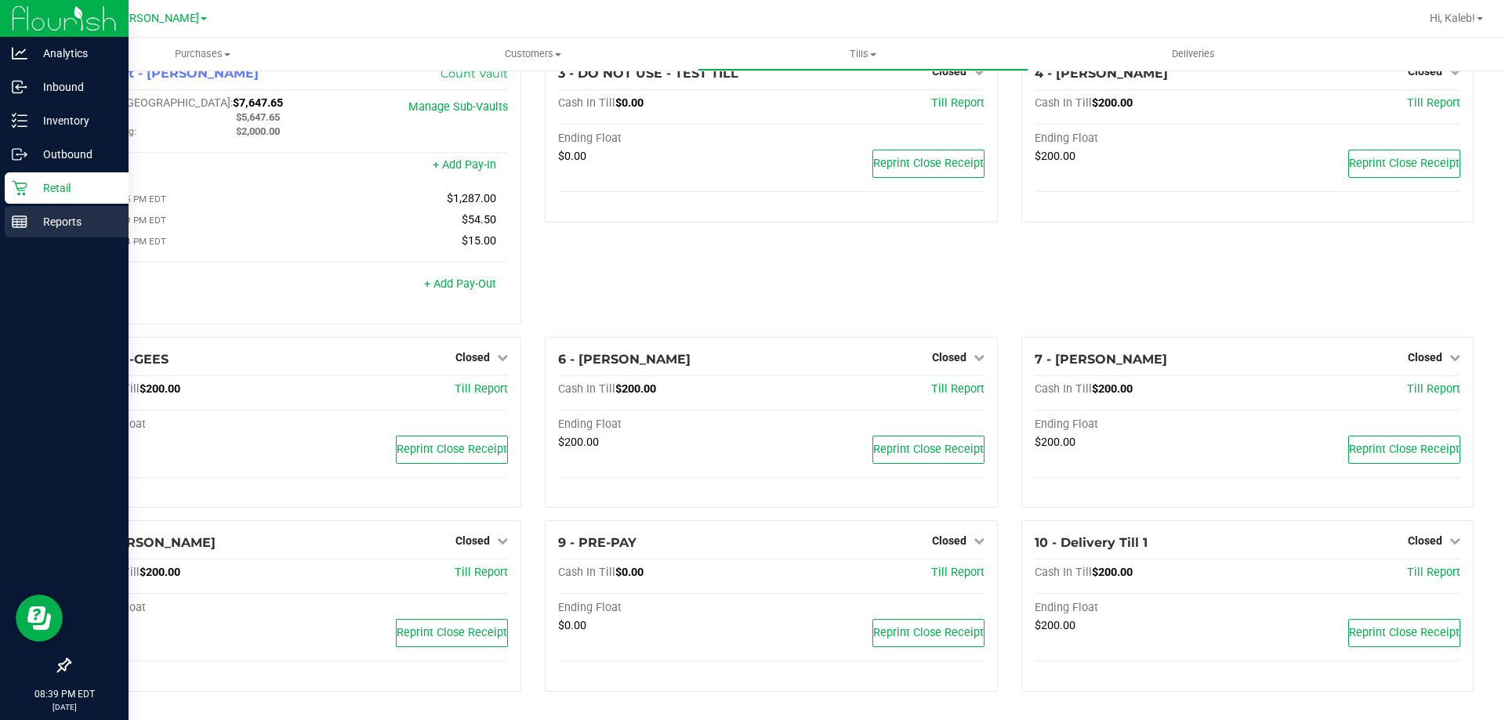
click at [27, 232] on div "Reports" at bounding box center [67, 221] width 124 height 31
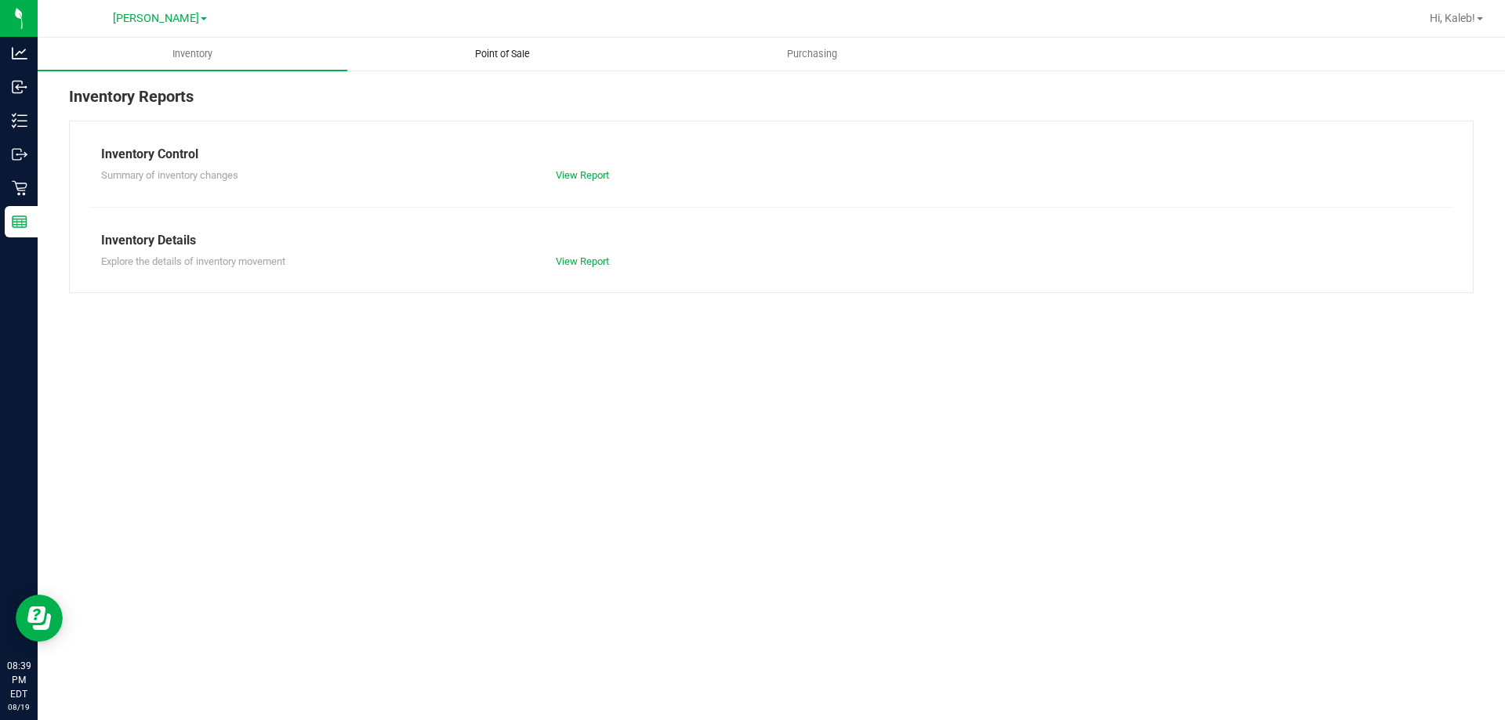
click at [511, 62] on uib-tab-heading "Point of Sale" at bounding box center [502, 53] width 308 height 31
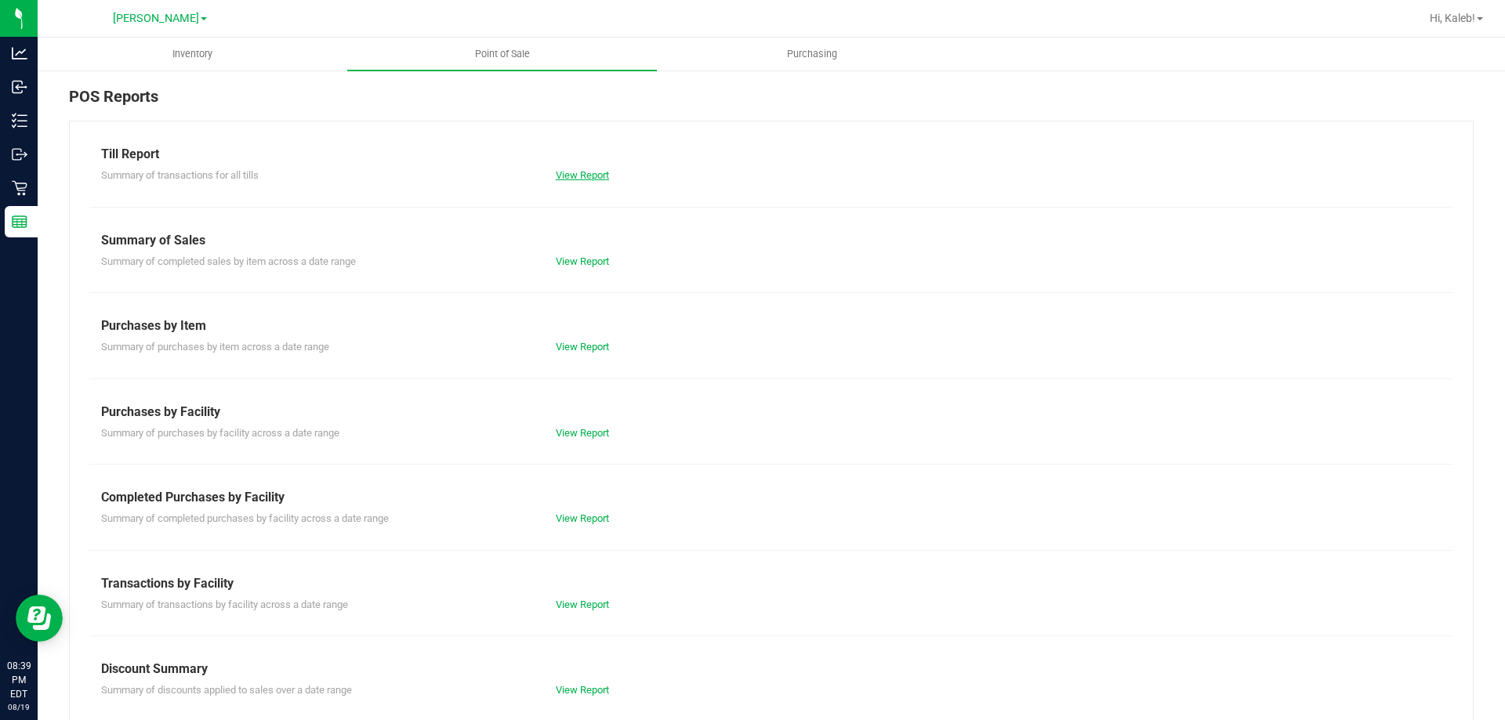
click at [574, 173] on link "View Report" at bounding box center [582, 175] width 53 height 12
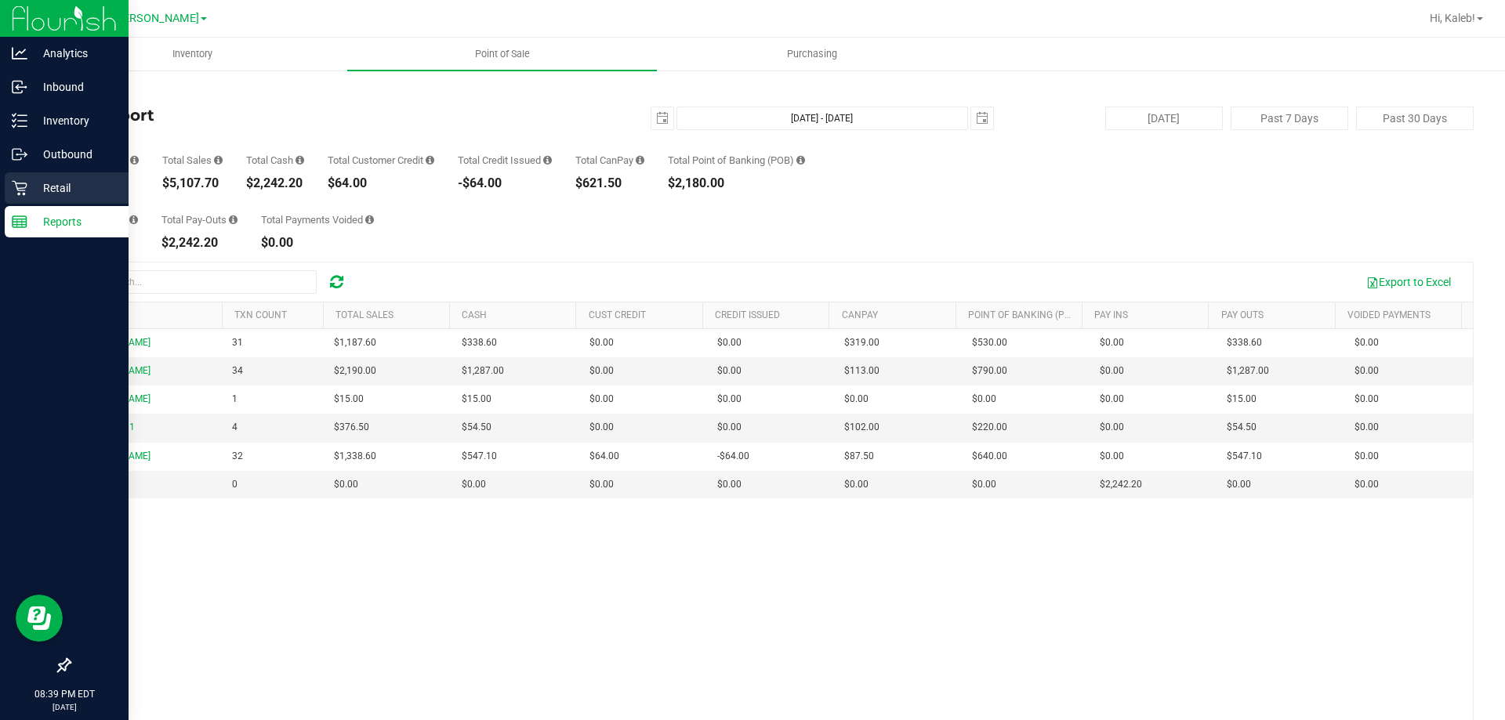
click at [21, 194] on icon at bounding box center [20, 188] width 16 height 16
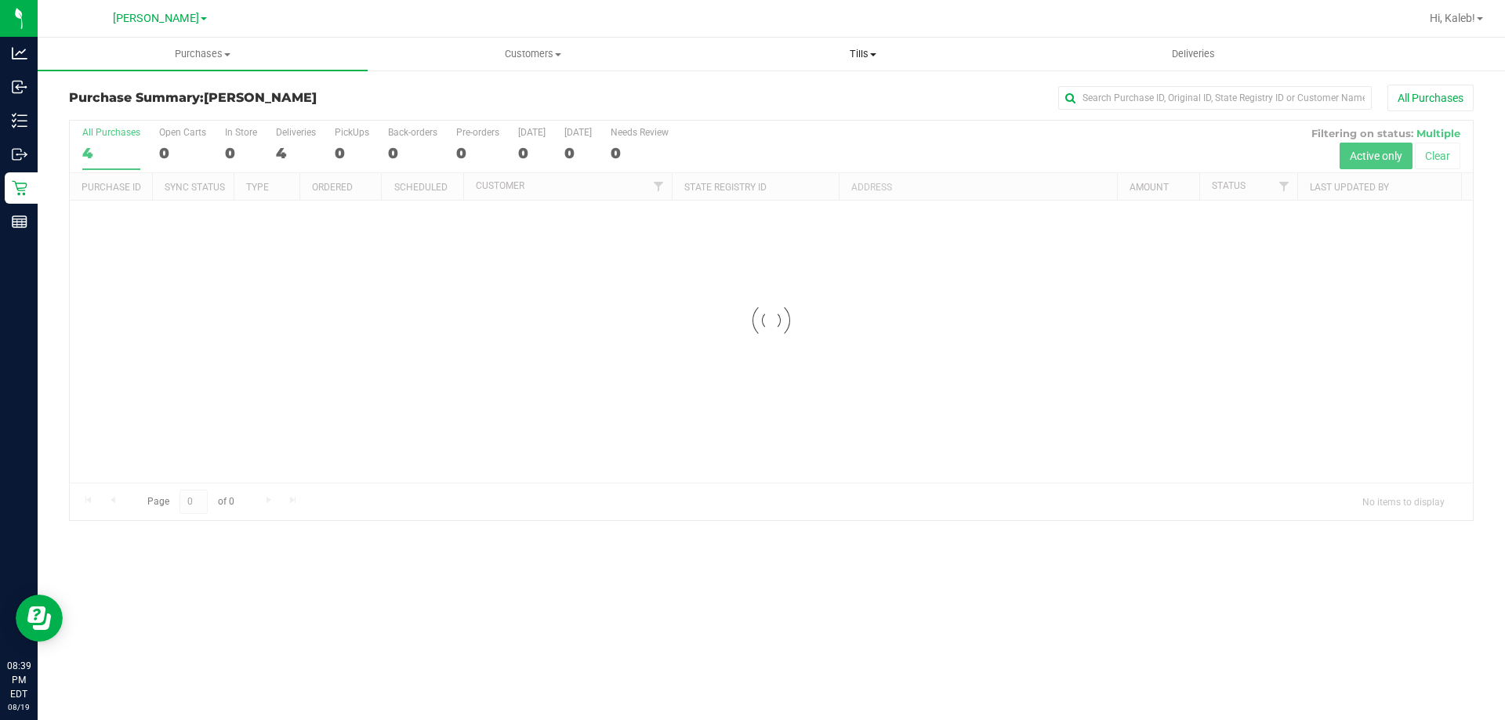
click at [839, 54] on span "Tills" at bounding box center [862, 54] width 328 height 14
click at [799, 95] on span "Manage tills" at bounding box center [751, 94] width 106 height 13
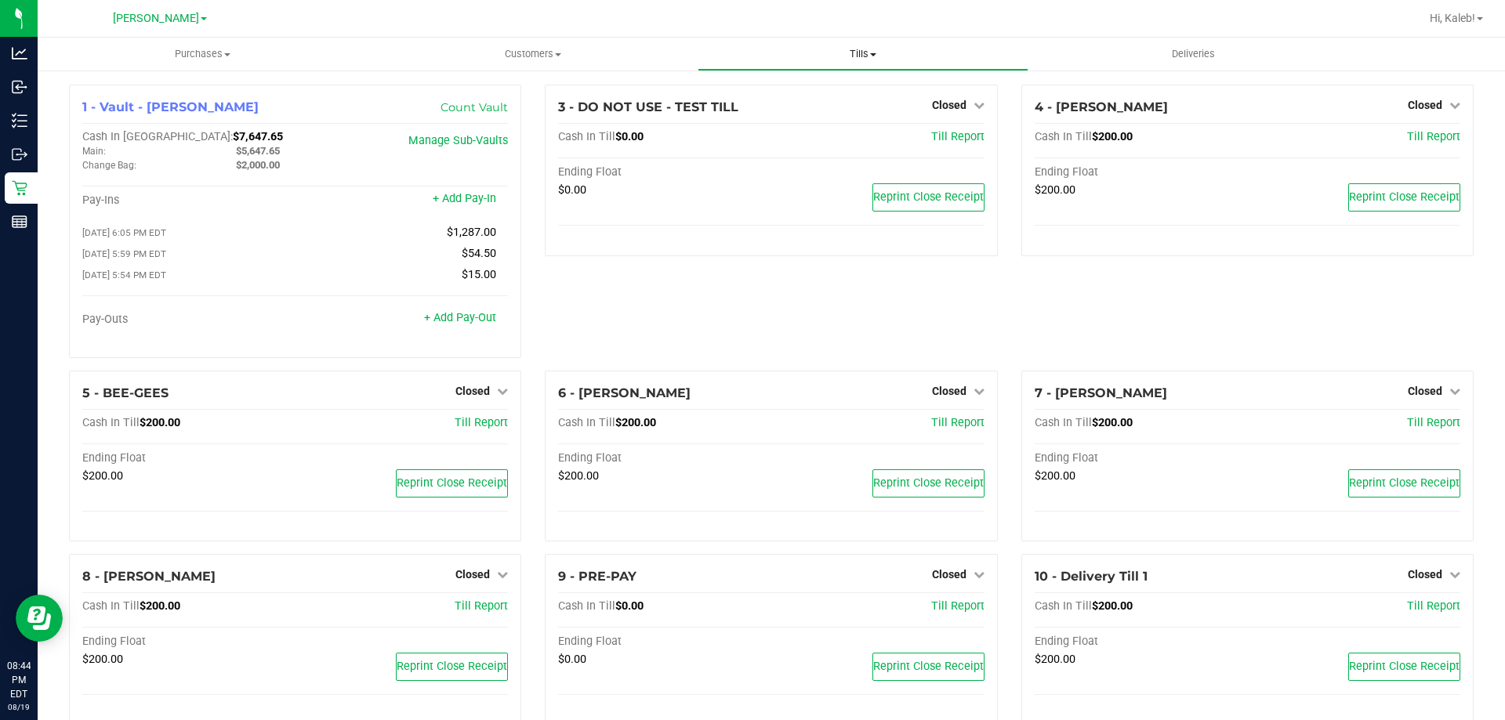
click at [847, 53] on span "Tills" at bounding box center [862, 54] width 328 height 14
click at [793, 108] on span "Reconcile e-payments" at bounding box center [776, 113] width 156 height 13
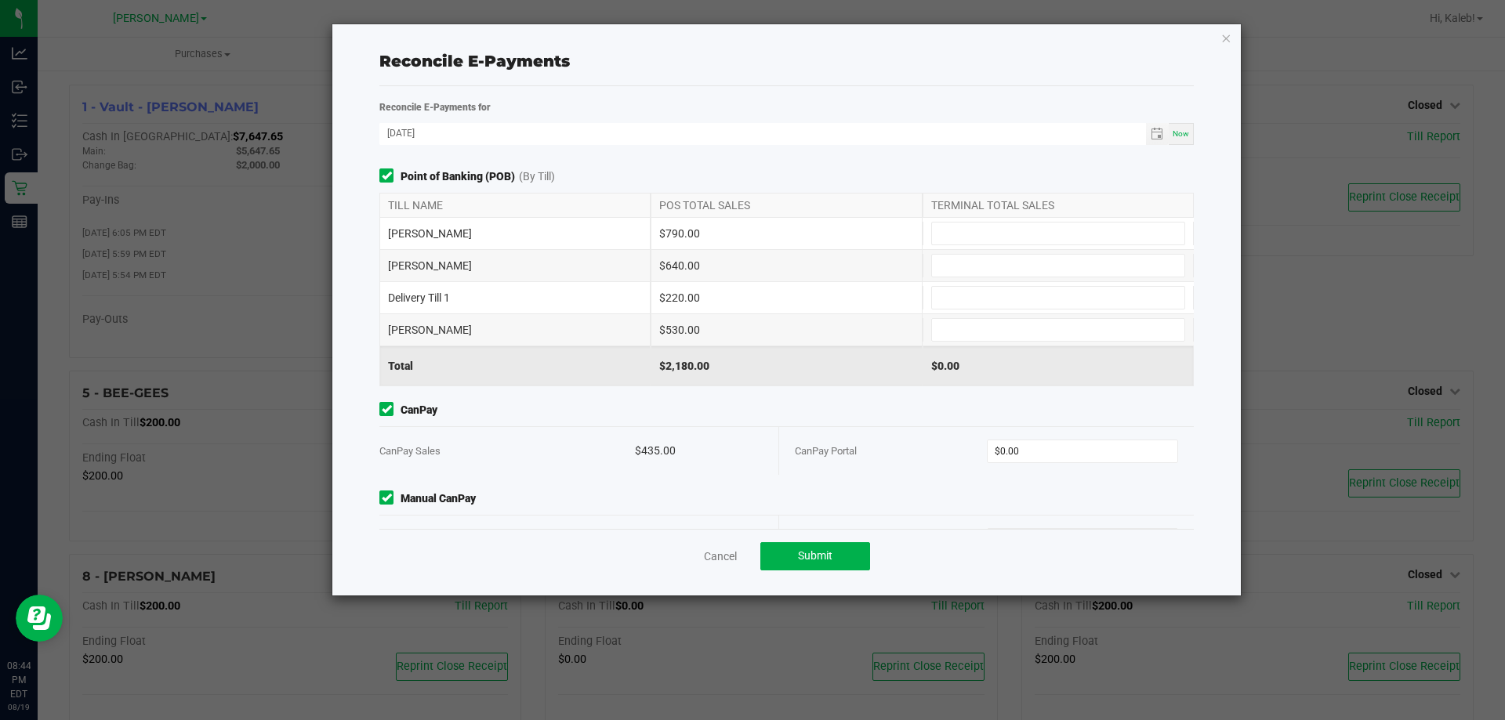
scroll to position [49, 0]
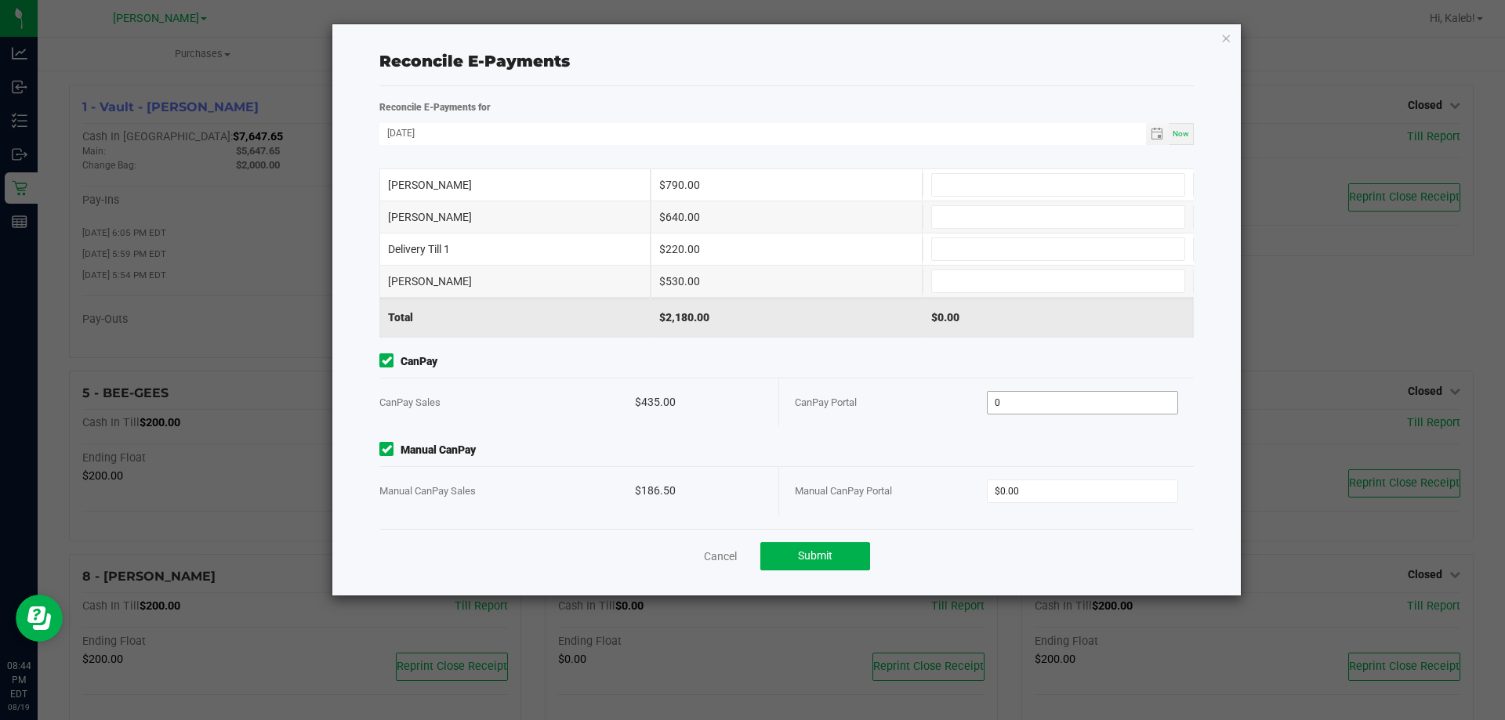
click at [1021, 399] on input "0" at bounding box center [1083, 403] width 190 height 22
type input "$435.00"
click at [1011, 500] on input "0" at bounding box center [1083, 492] width 190 height 22
type input "$186.50"
click at [952, 448] on span "Manual CanPay" at bounding box center [786, 450] width 815 height 16
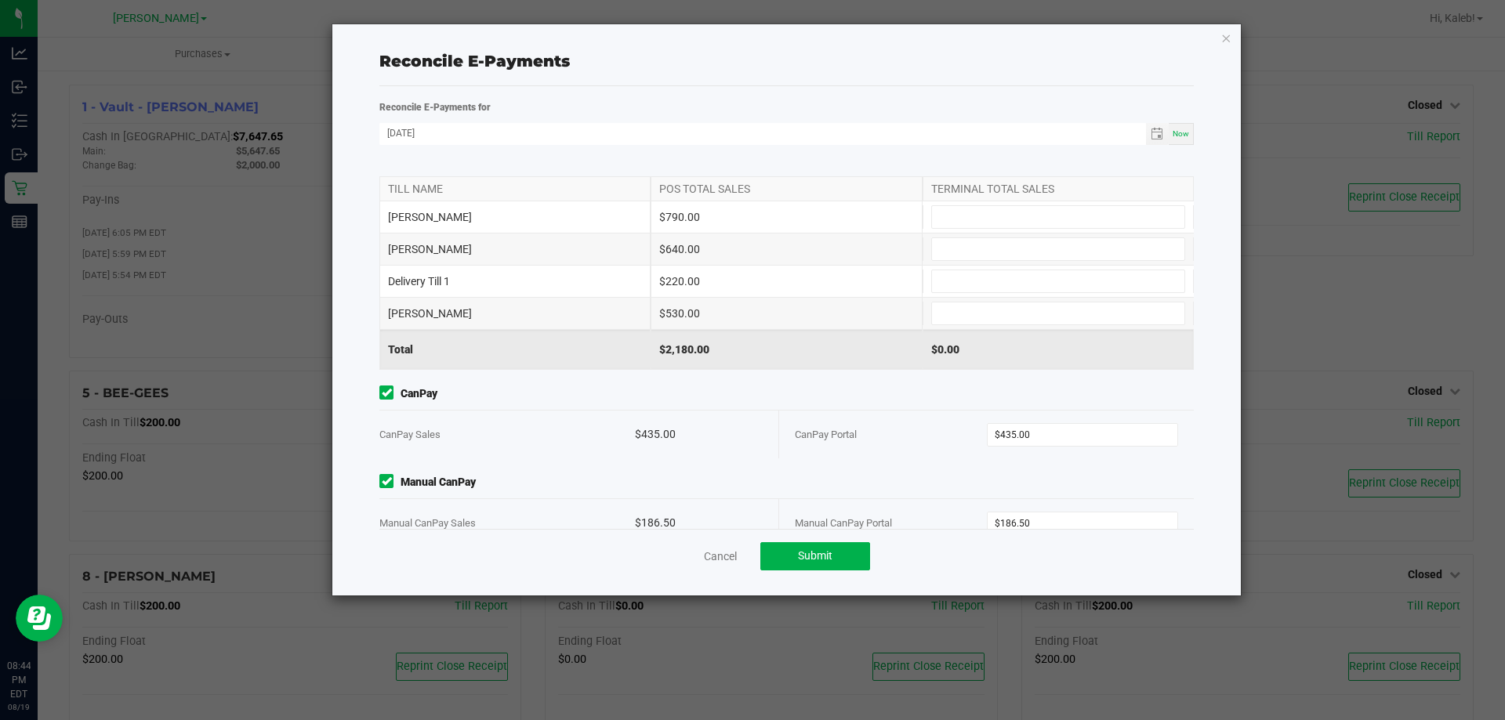
scroll to position [0, 0]
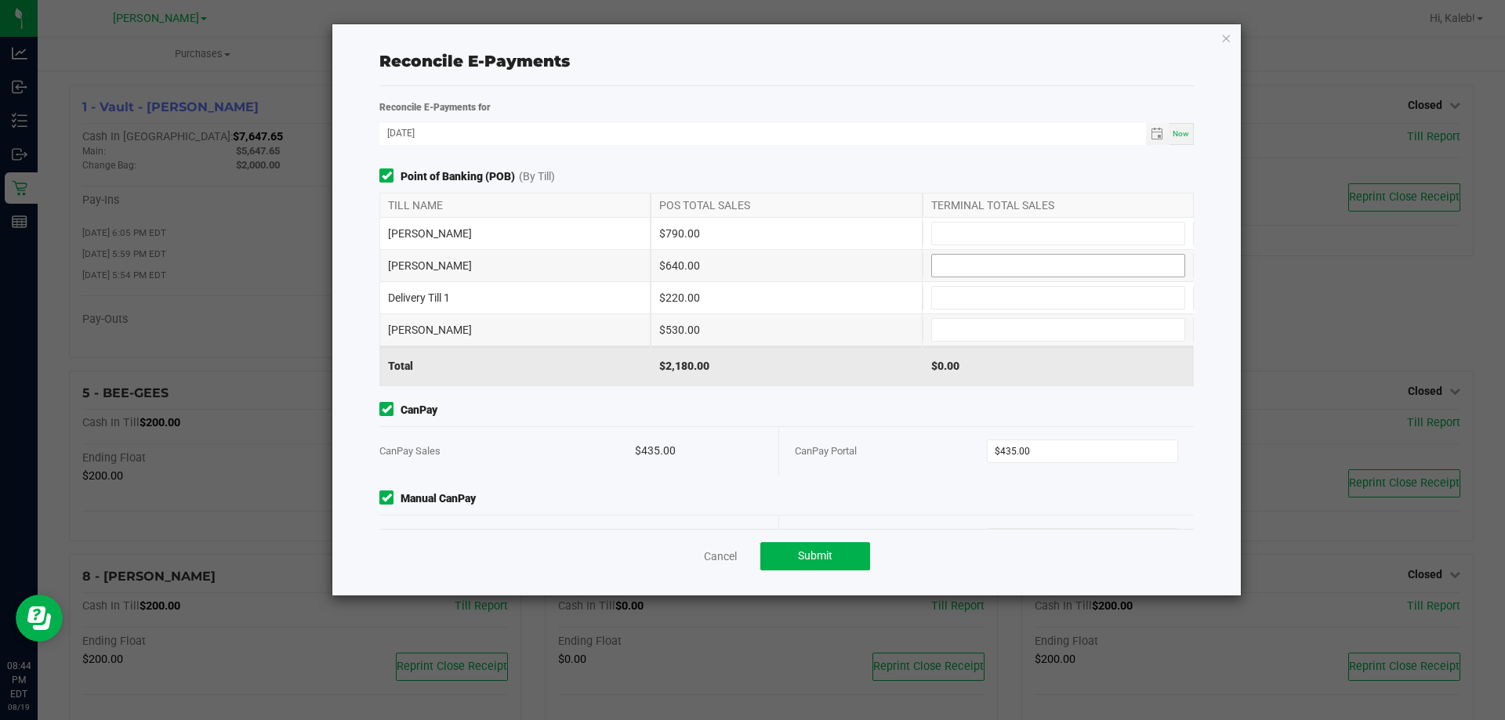
click at [963, 263] on input at bounding box center [1058, 266] width 252 height 22
type input "$640.00"
click at [932, 300] on input at bounding box center [1058, 298] width 252 height 22
type input "$220.00"
click at [865, 181] on span "Point of Banking (POB) (By Till)" at bounding box center [786, 177] width 815 height 16
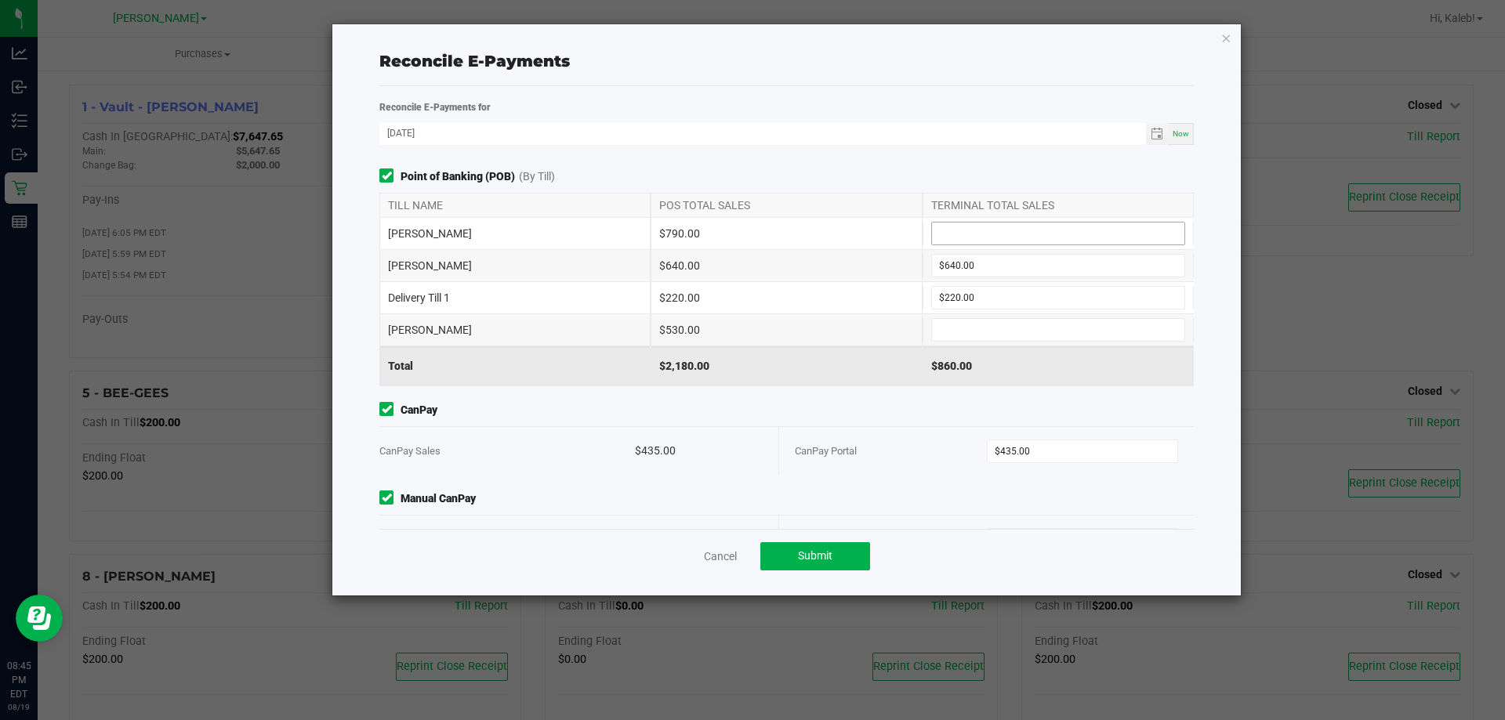
click at [989, 226] on input at bounding box center [1058, 234] width 252 height 22
type input "$790.00"
click at [981, 338] on input at bounding box center [1058, 330] width 252 height 22
type input "$530.00"
click at [714, 209] on div "POS TOTAL SALES" at bounding box center [786, 206] width 271 height 24
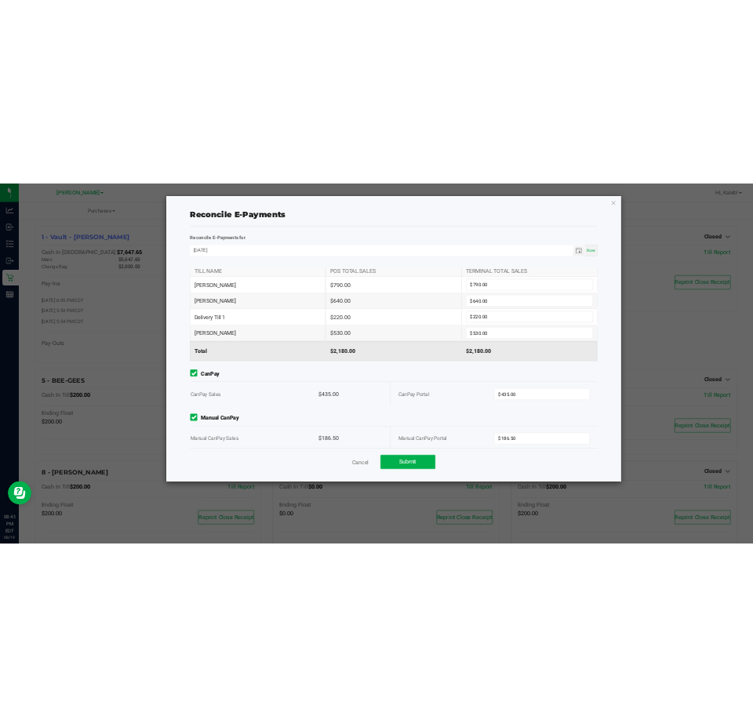
scroll to position [49, 0]
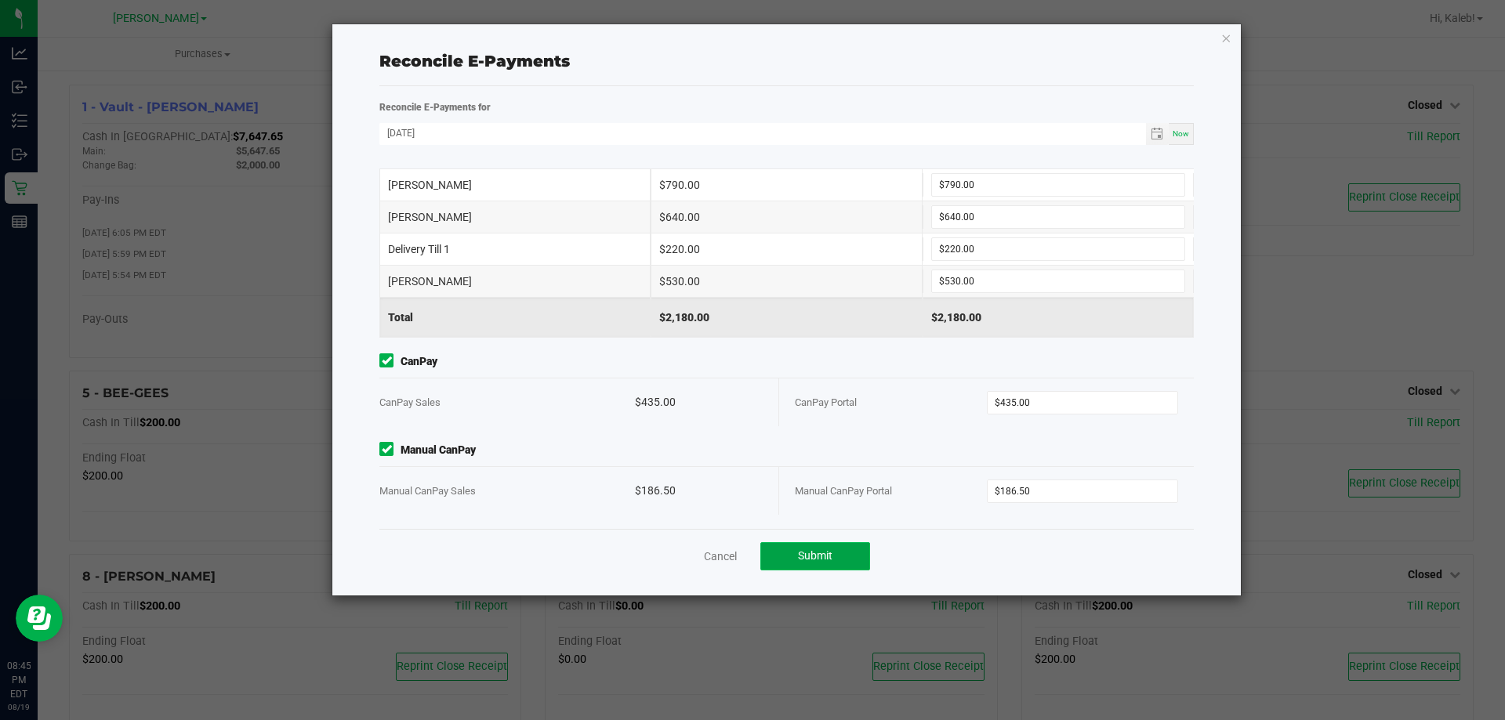
click at [819, 543] on button "Submit" at bounding box center [815, 556] width 110 height 28
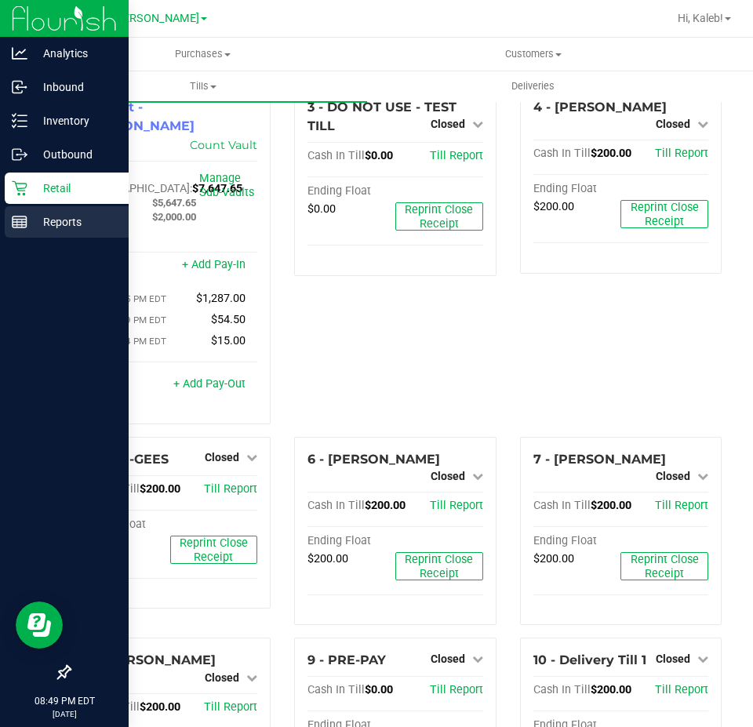
click at [16, 221] on icon at bounding box center [20, 222] width 16 height 16
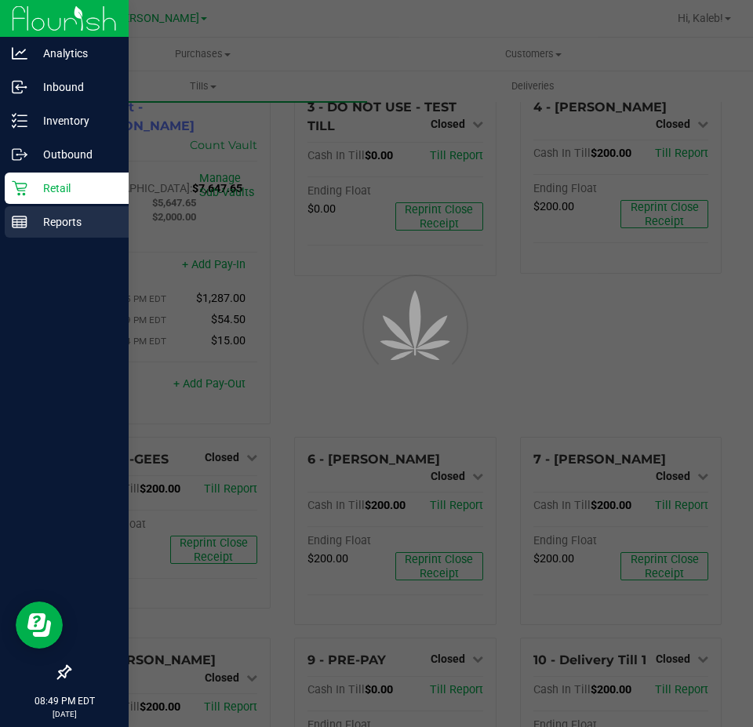
click at [16, 221] on icon at bounding box center [20, 222] width 16 height 16
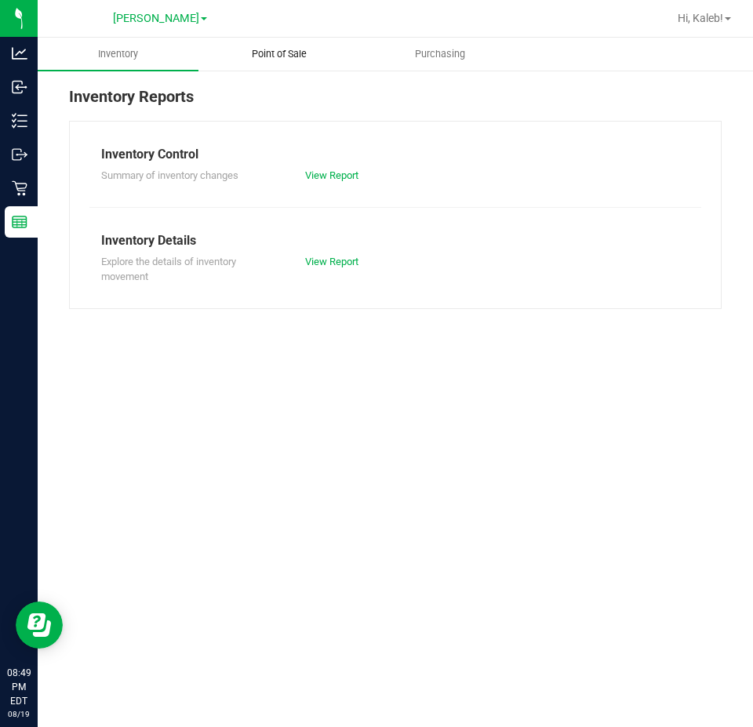
click at [265, 44] on uib-tab-heading "Point of Sale" at bounding box center [278, 53] width 159 height 31
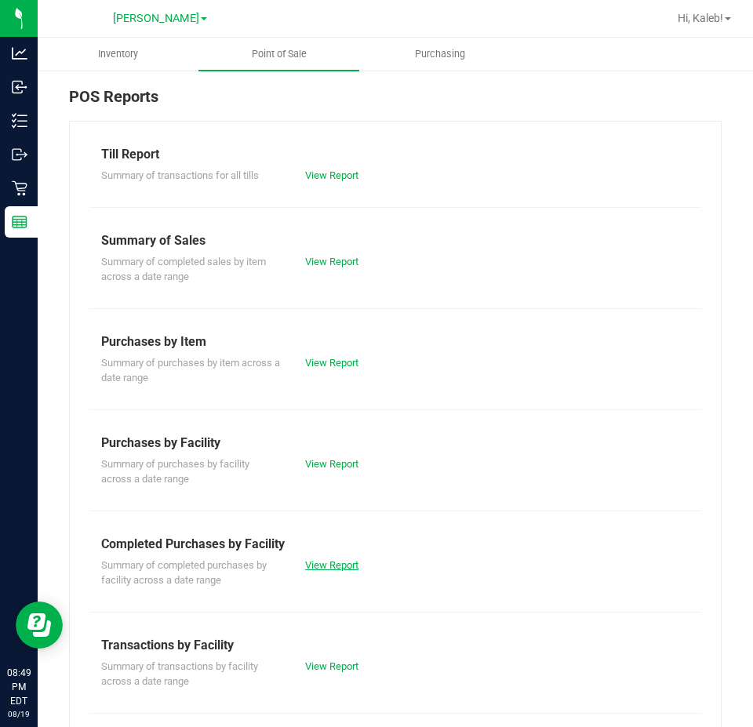
click at [321, 564] on link "View Report" at bounding box center [331, 565] width 53 height 12
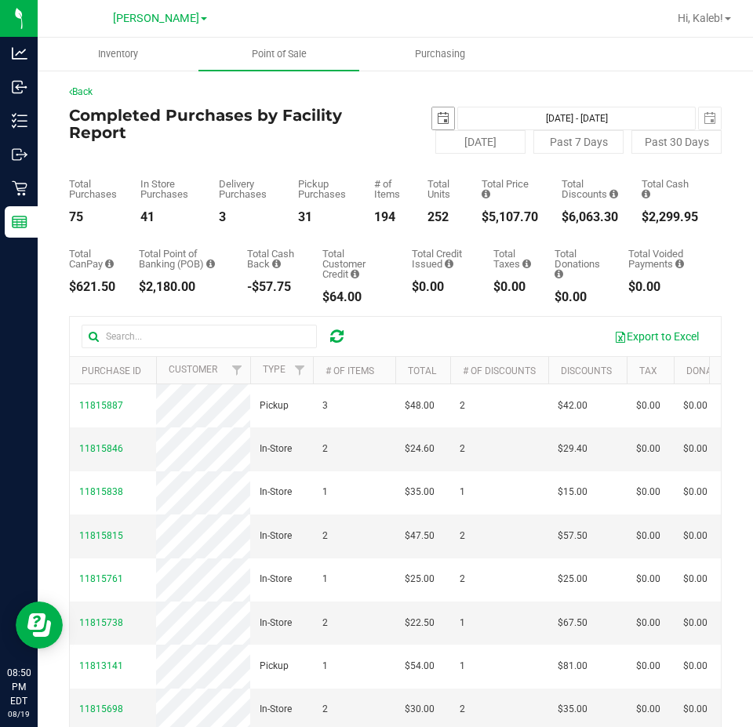
click at [439, 129] on span "2025-08-19" at bounding box center [443, 119] width 24 height 24
click at [440, 111] on span "select" at bounding box center [443, 118] width 22 height 22
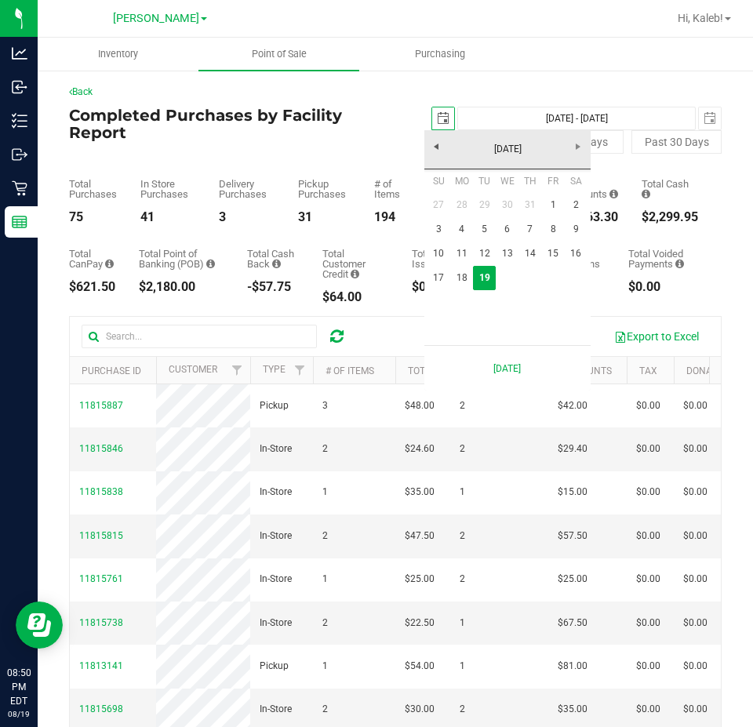
scroll to position [0, 39]
click at [428, 283] on link "17" at bounding box center [438, 278] width 23 height 24
type input "2025-08-17"
type input "Aug 17, 2025 - Aug 19, 2025"
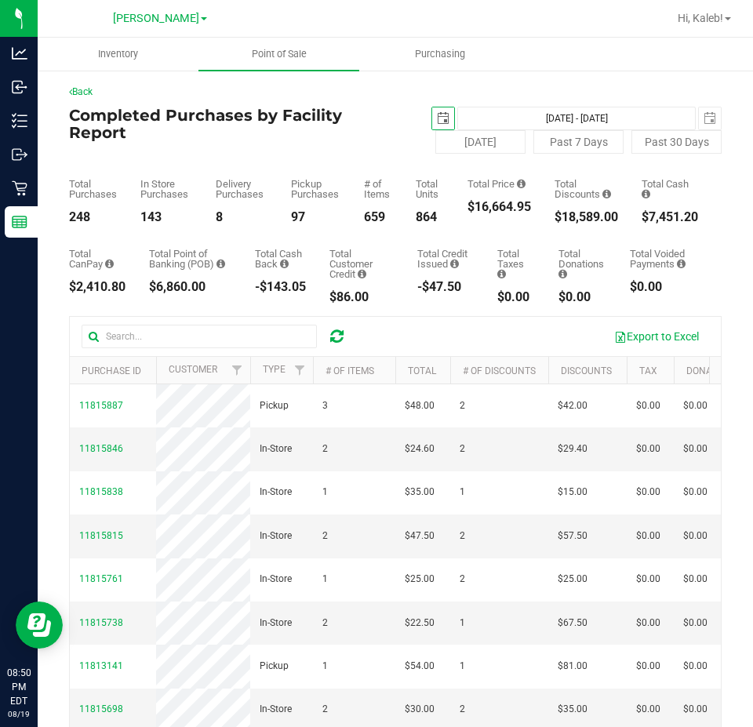
click at [437, 114] on span "select" at bounding box center [443, 118] width 13 height 13
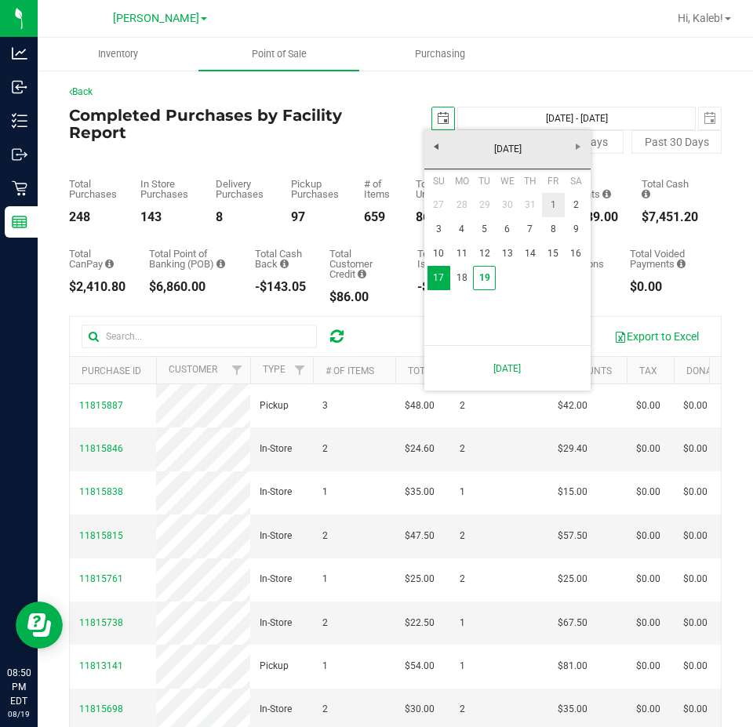
click at [558, 211] on link "1" at bounding box center [553, 205] width 23 height 24
type input "2025-08-01"
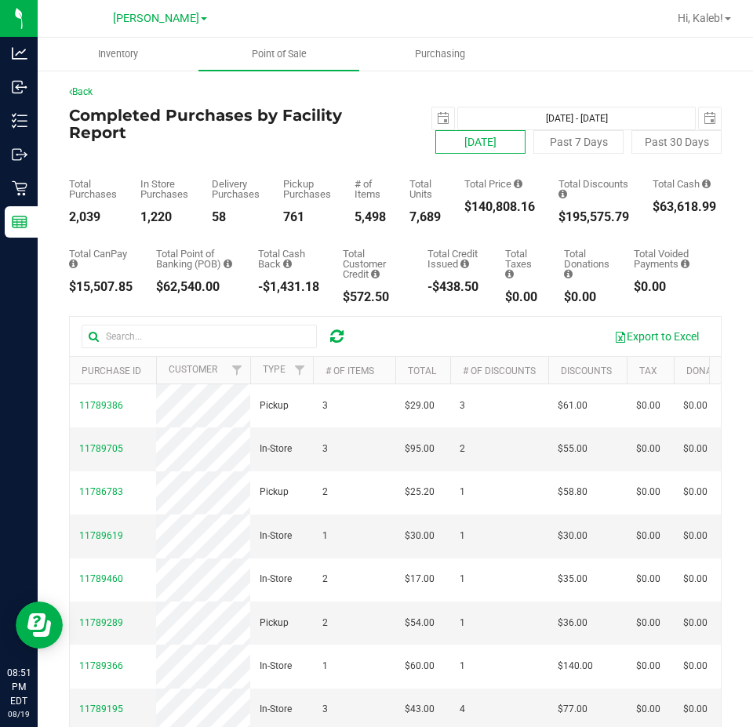
click at [457, 136] on button "Today" at bounding box center [480, 142] width 90 height 24
type input "Aug 19, 2025 - Aug 19, 2025"
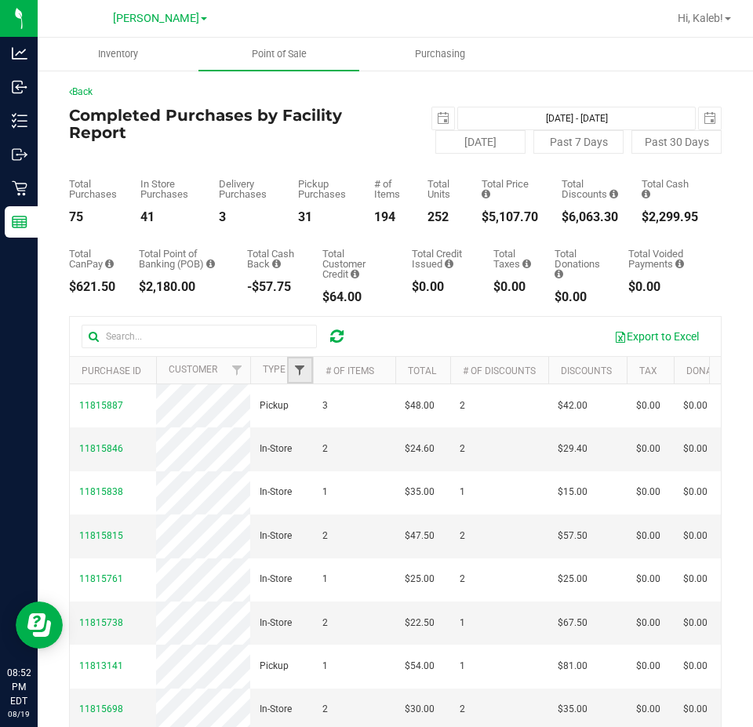
click at [299, 367] on span "Filter" at bounding box center [299, 370] width 13 height 13
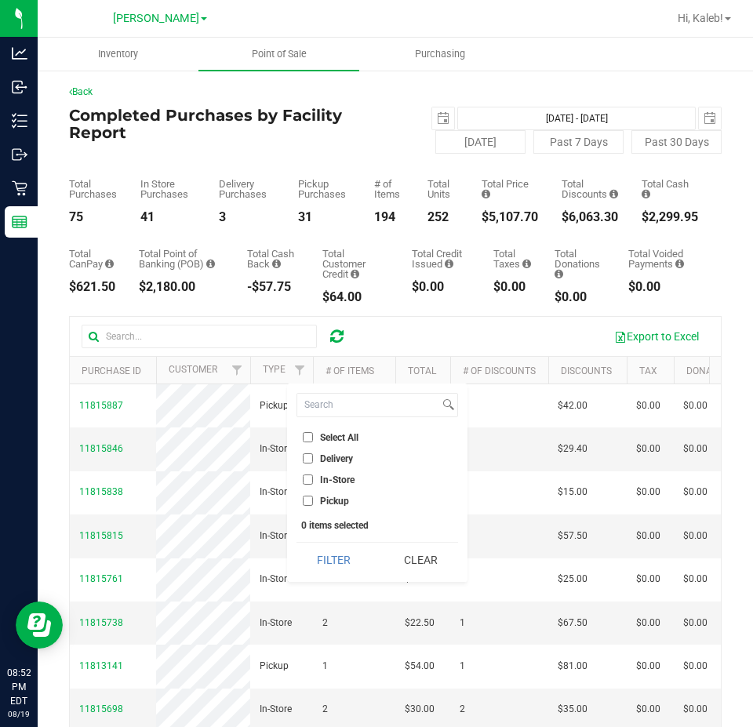
click at [329, 452] on li "Delivery" at bounding box center [376, 458] width 161 height 16
click at [322, 454] on span "Delivery" at bounding box center [336, 458] width 33 height 9
click at [313, 453] on input "Delivery" at bounding box center [308, 458] width 10 height 10
checkbox input "true"
click at [325, 559] on button "Filter" at bounding box center [333, 559] width 75 height 34
